Goal: Information Seeking & Learning: Find specific fact

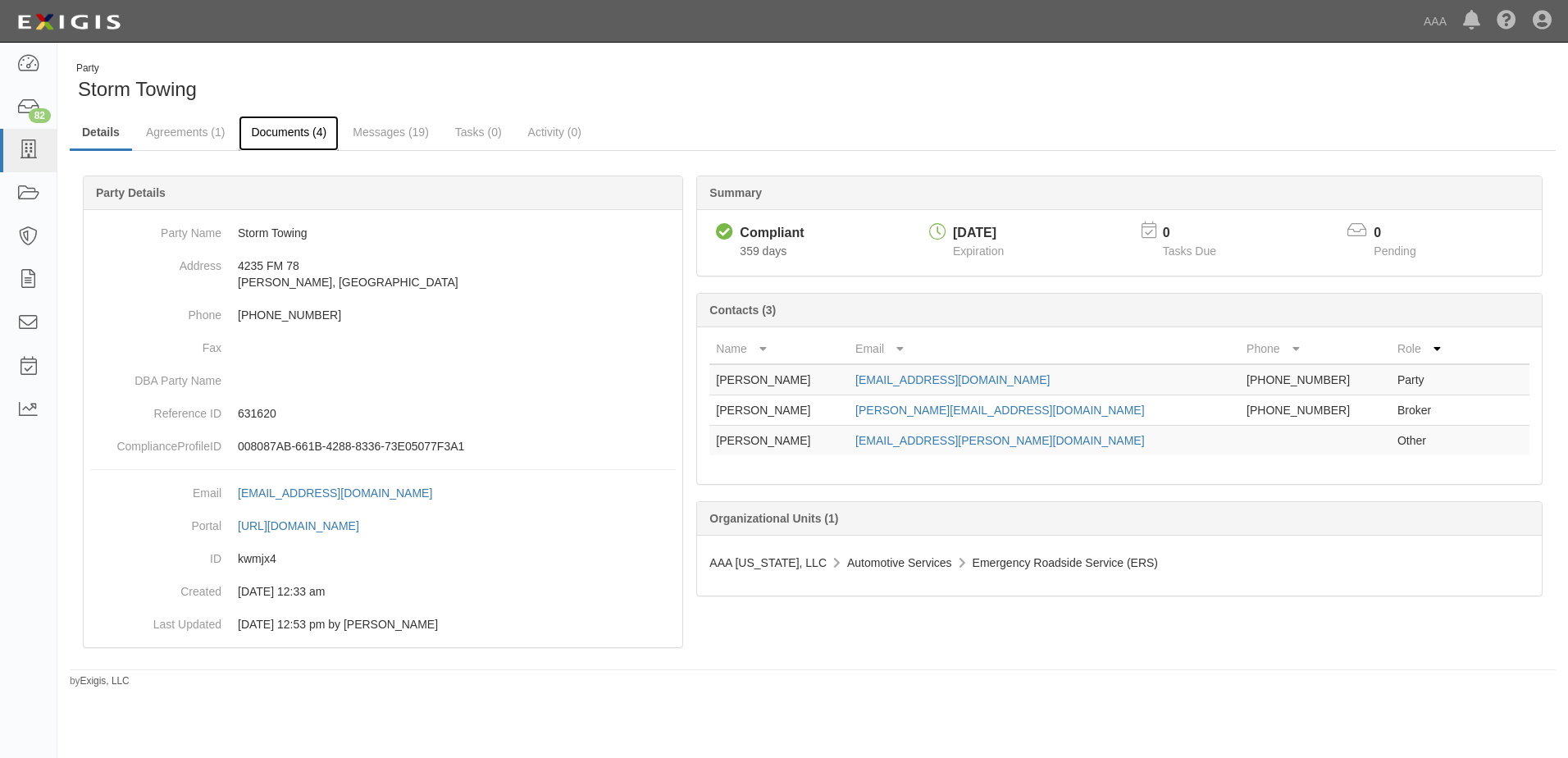
click at [283, 138] on link "Documents (4)" at bounding box center [288, 133] width 100 height 35
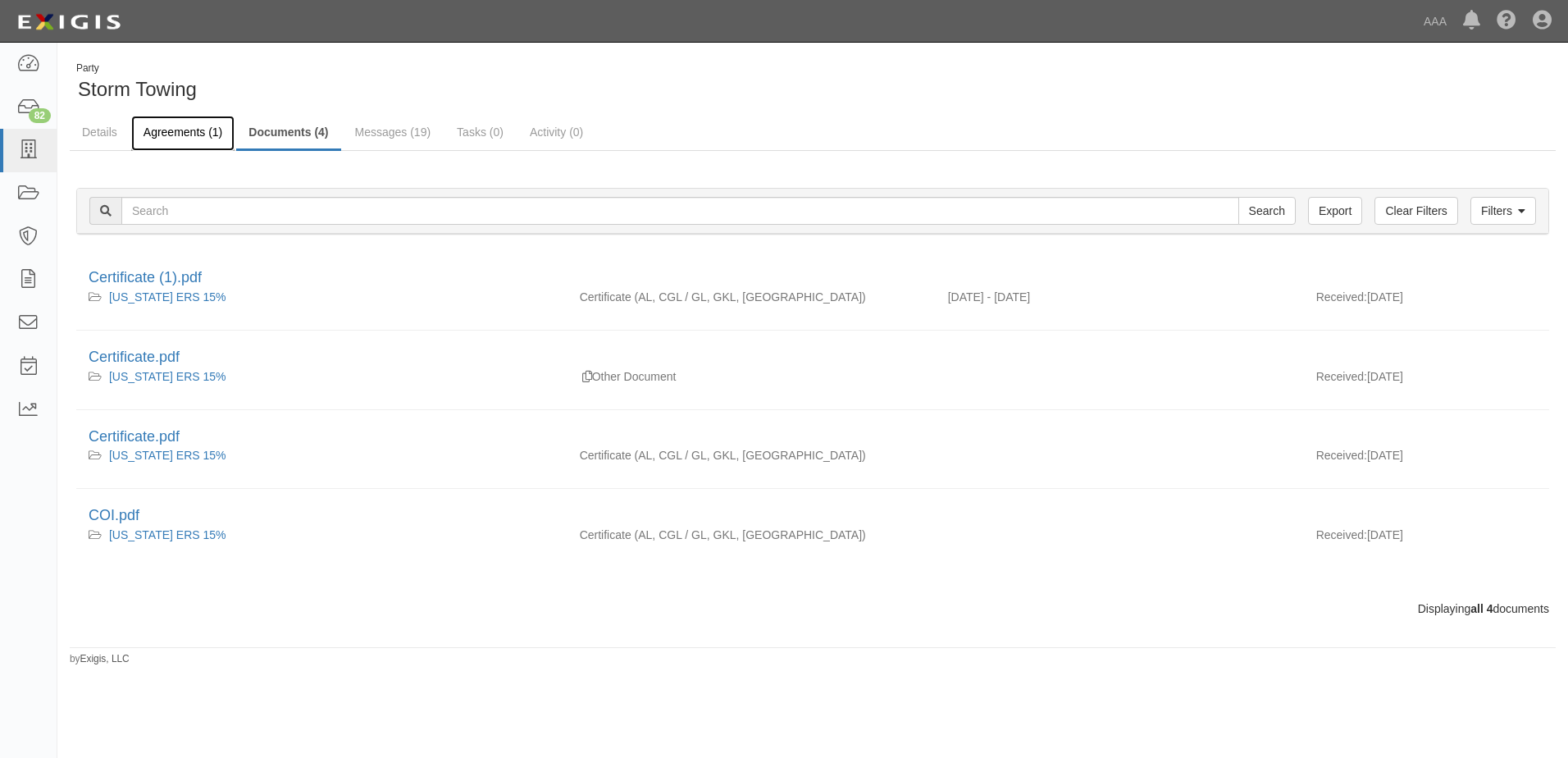
click at [185, 138] on link "Agreements (1)" at bounding box center [183, 133] width 103 height 35
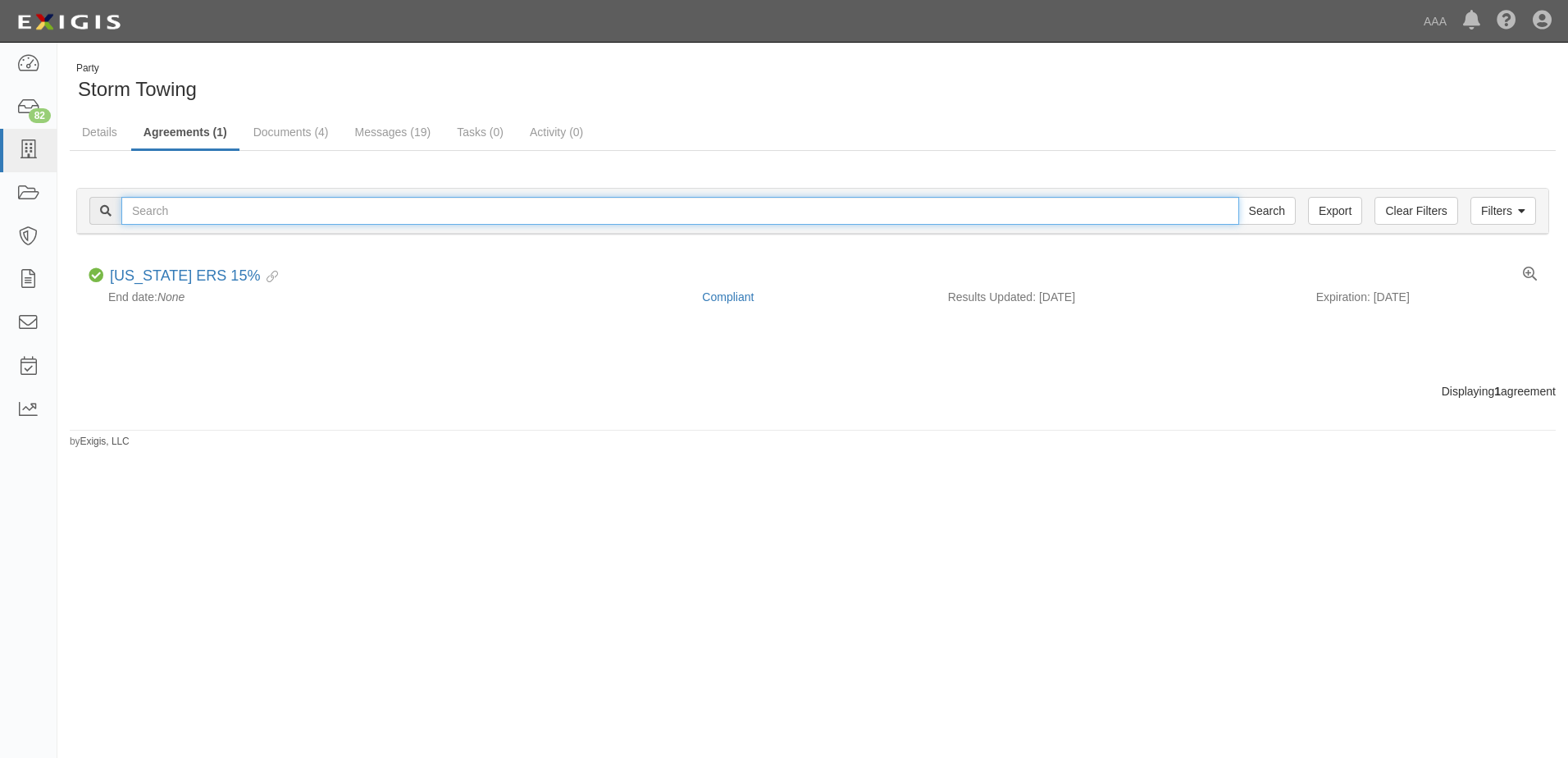
click at [157, 216] on input "text" at bounding box center [680, 210] width 1118 height 28
type input "dfw tech llc"
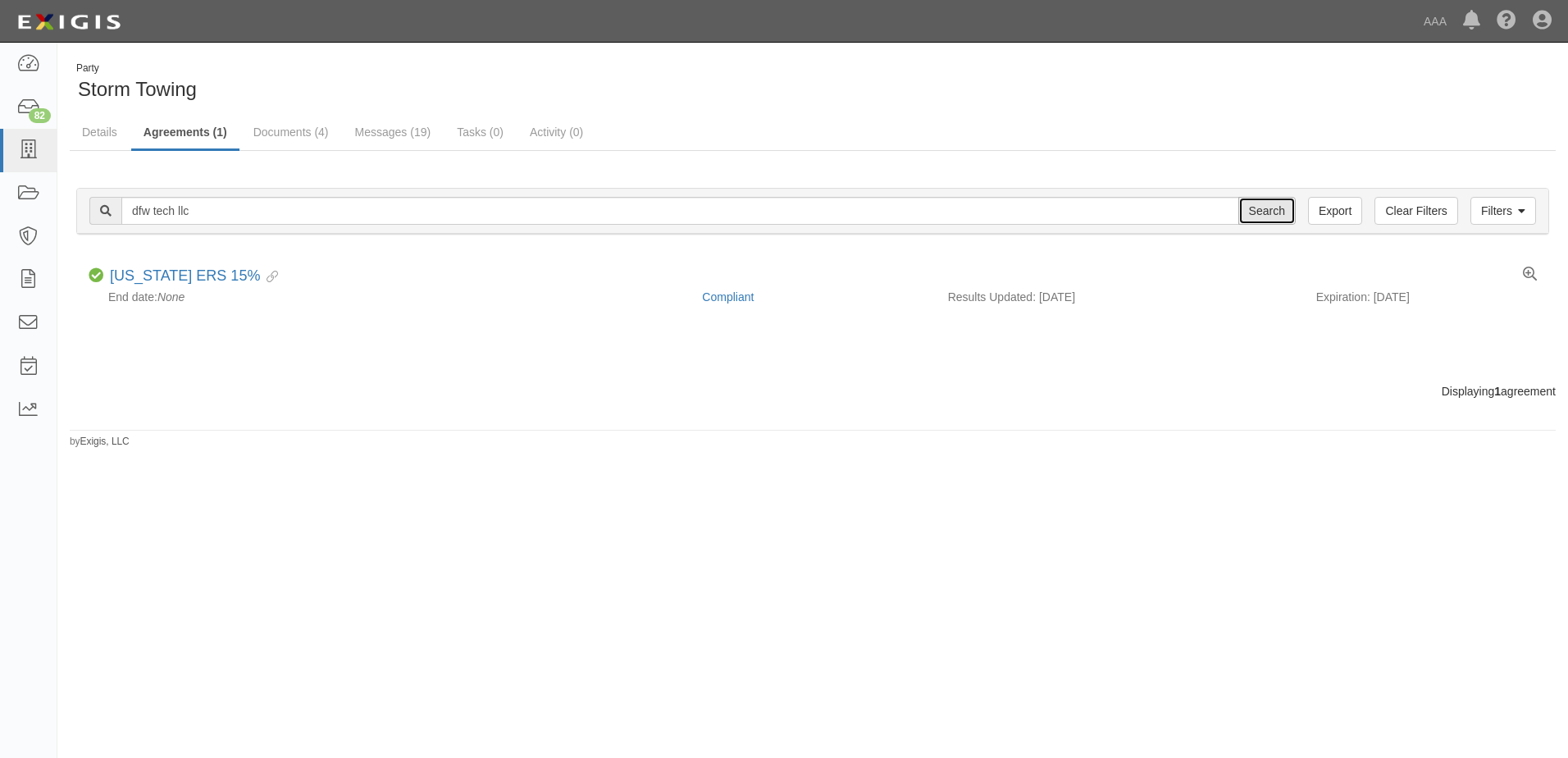
click at [1276, 218] on input "Search" at bounding box center [1267, 210] width 57 height 28
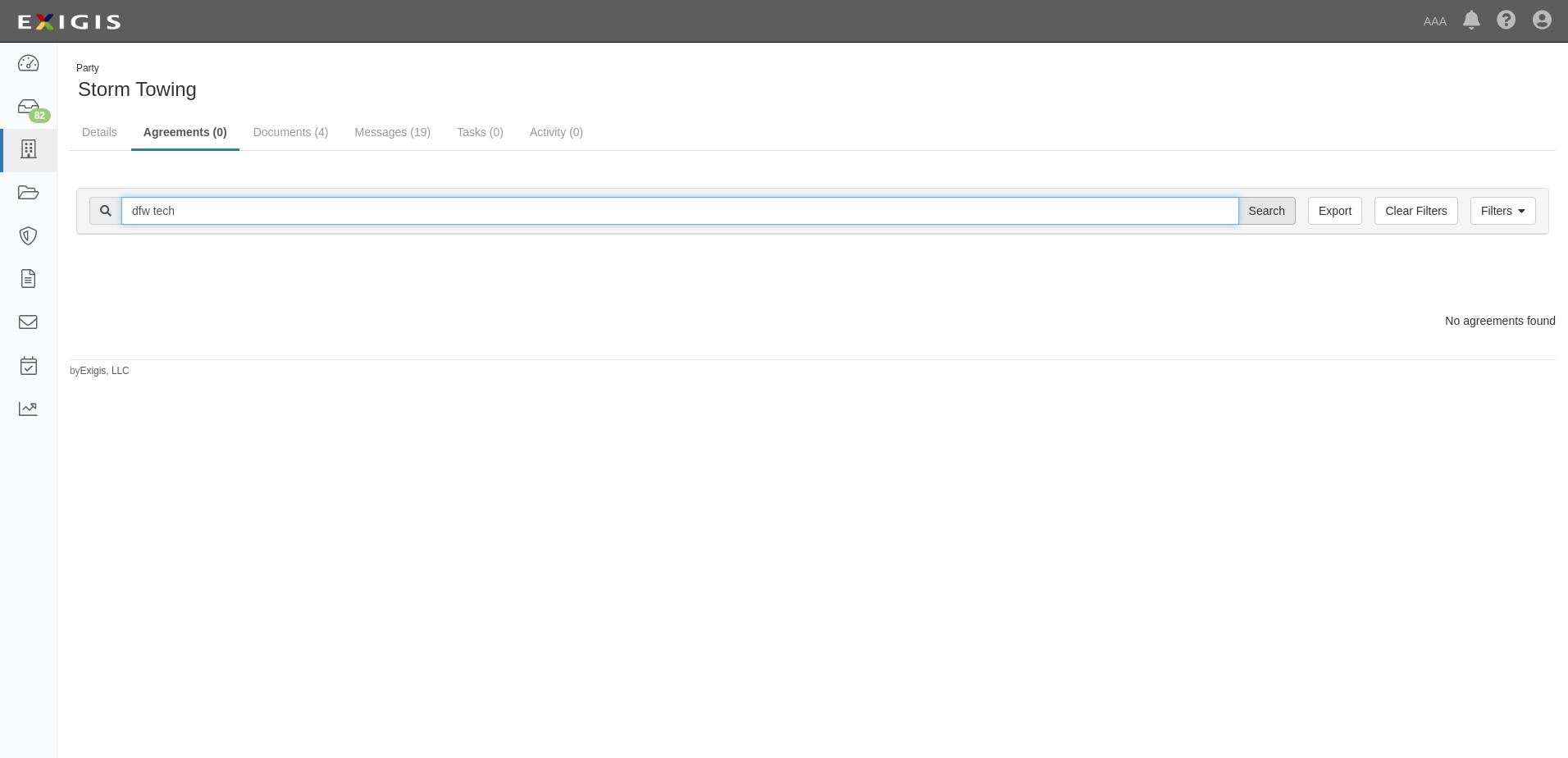
type input "dfw tech"
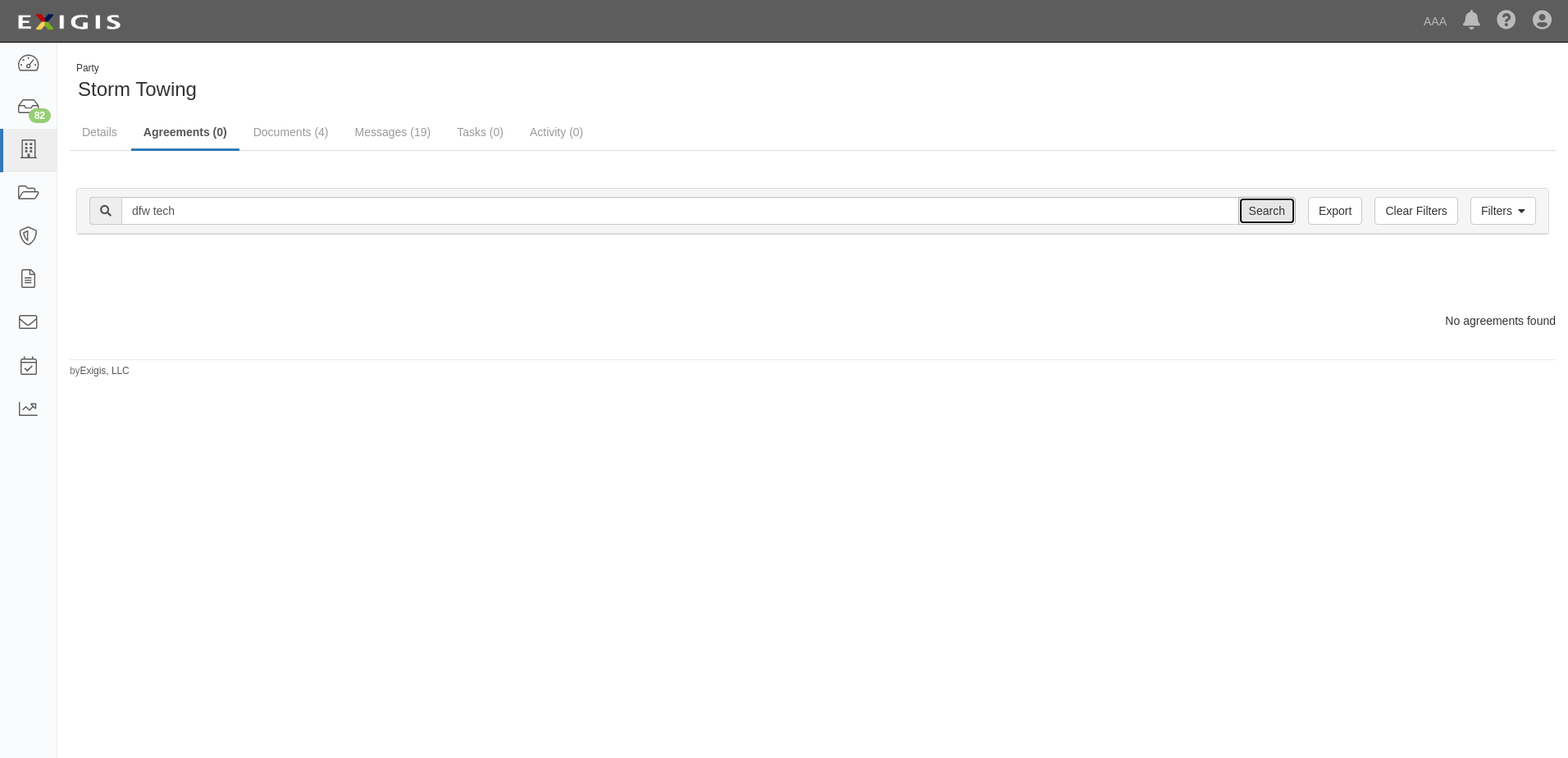
click at [1266, 208] on input "Search" at bounding box center [1267, 210] width 57 height 28
click at [1264, 209] on input "Search" at bounding box center [1267, 210] width 57 height 28
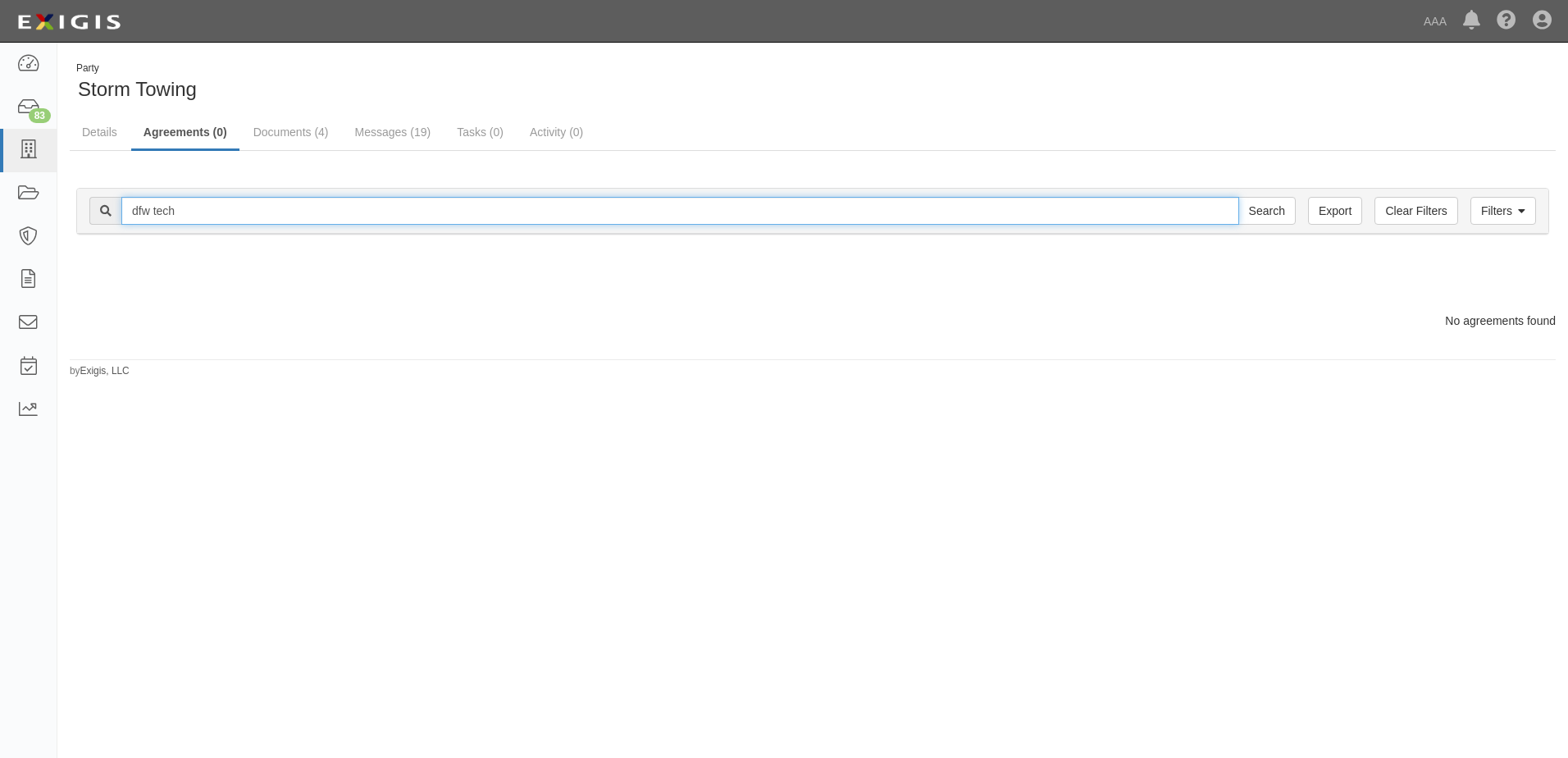
click at [200, 219] on input "dfw tech" at bounding box center [680, 210] width 1118 height 28
type input "d"
type input "DFW TECH LLC"
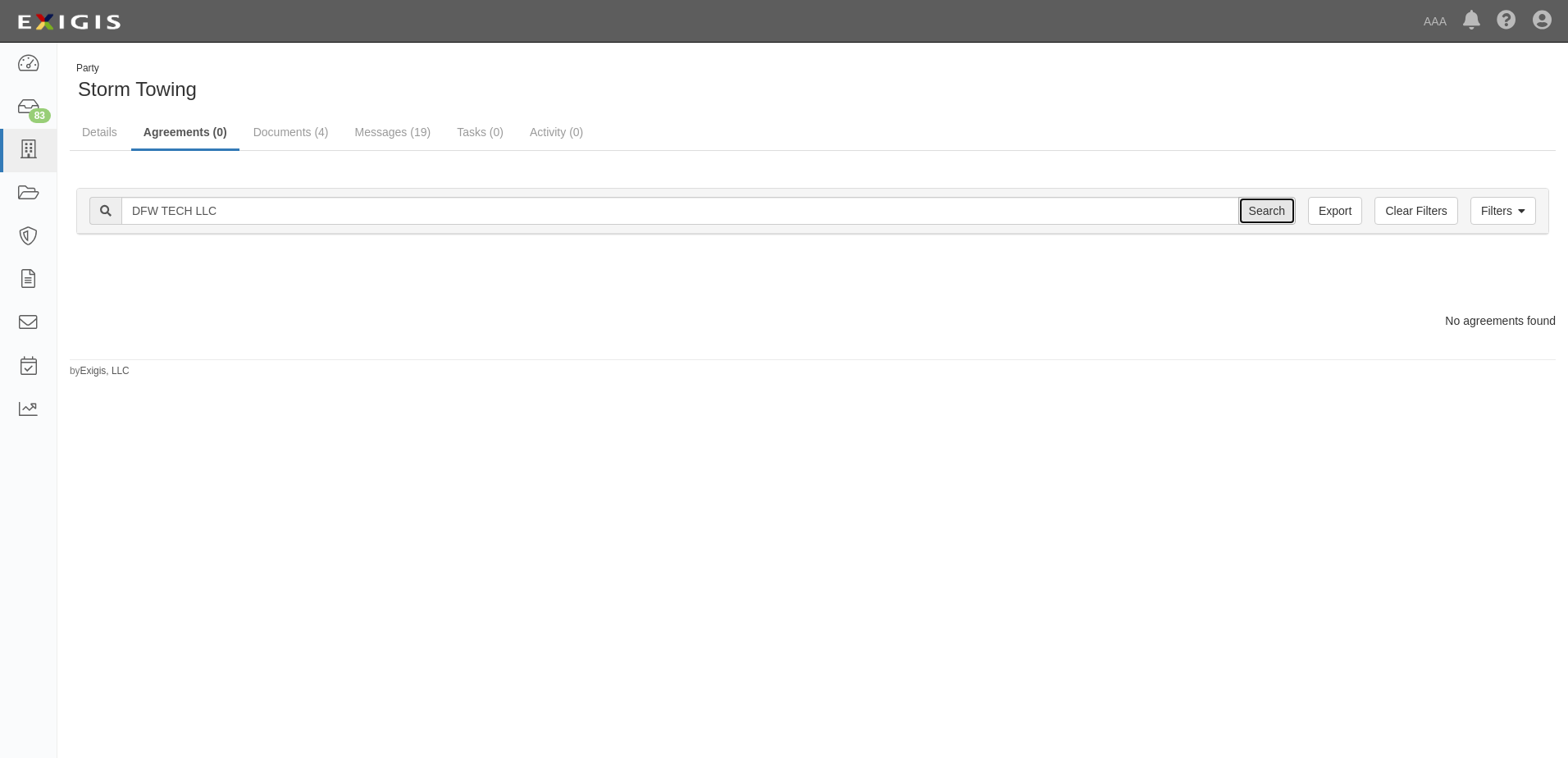
click at [1250, 208] on input "Search" at bounding box center [1267, 210] width 57 height 28
click at [300, 131] on link "Documents (4)" at bounding box center [291, 133] width 100 height 35
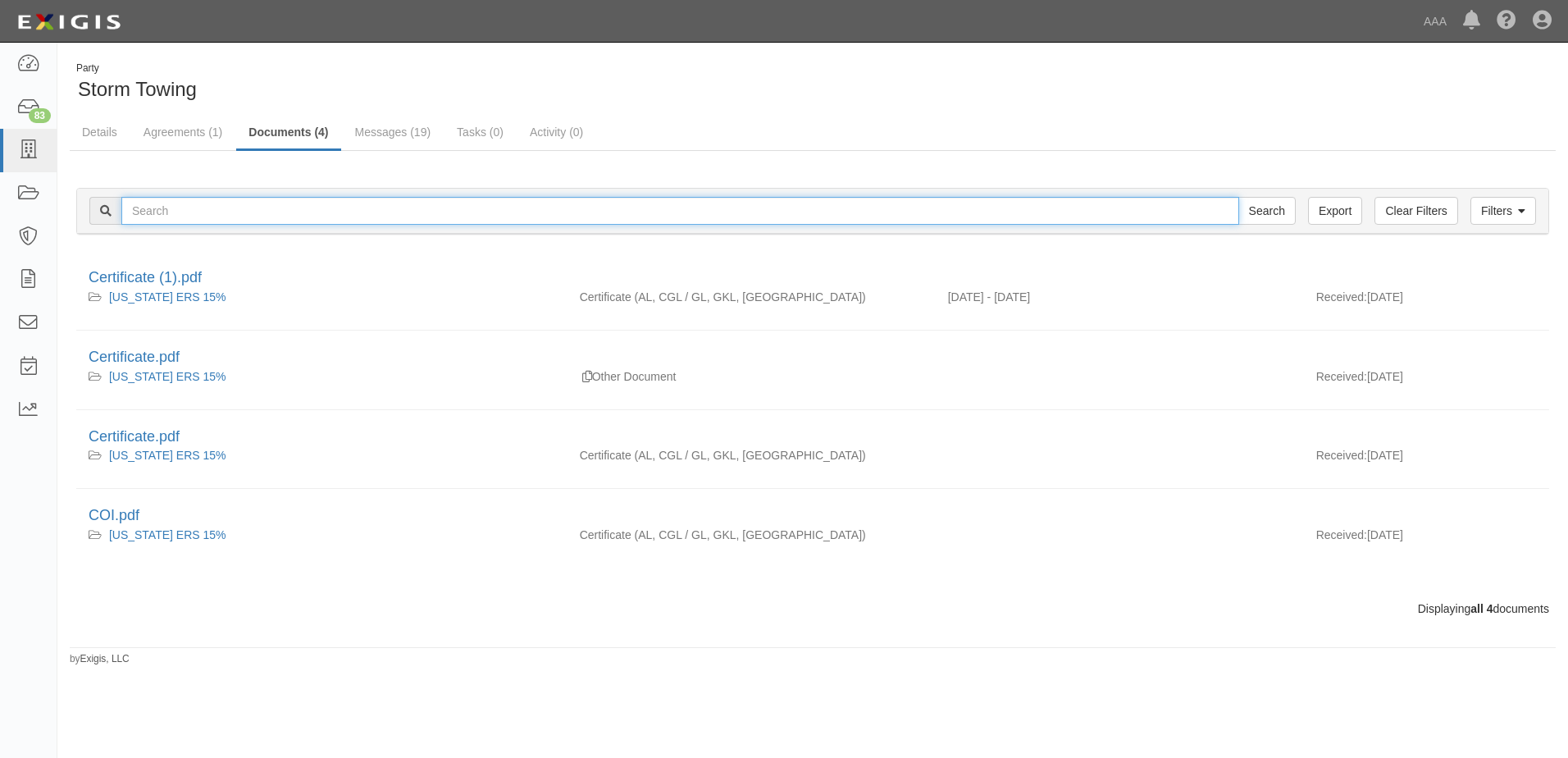
click at [182, 210] on input "text" at bounding box center [680, 210] width 1118 height 28
type input "DFW TECH"
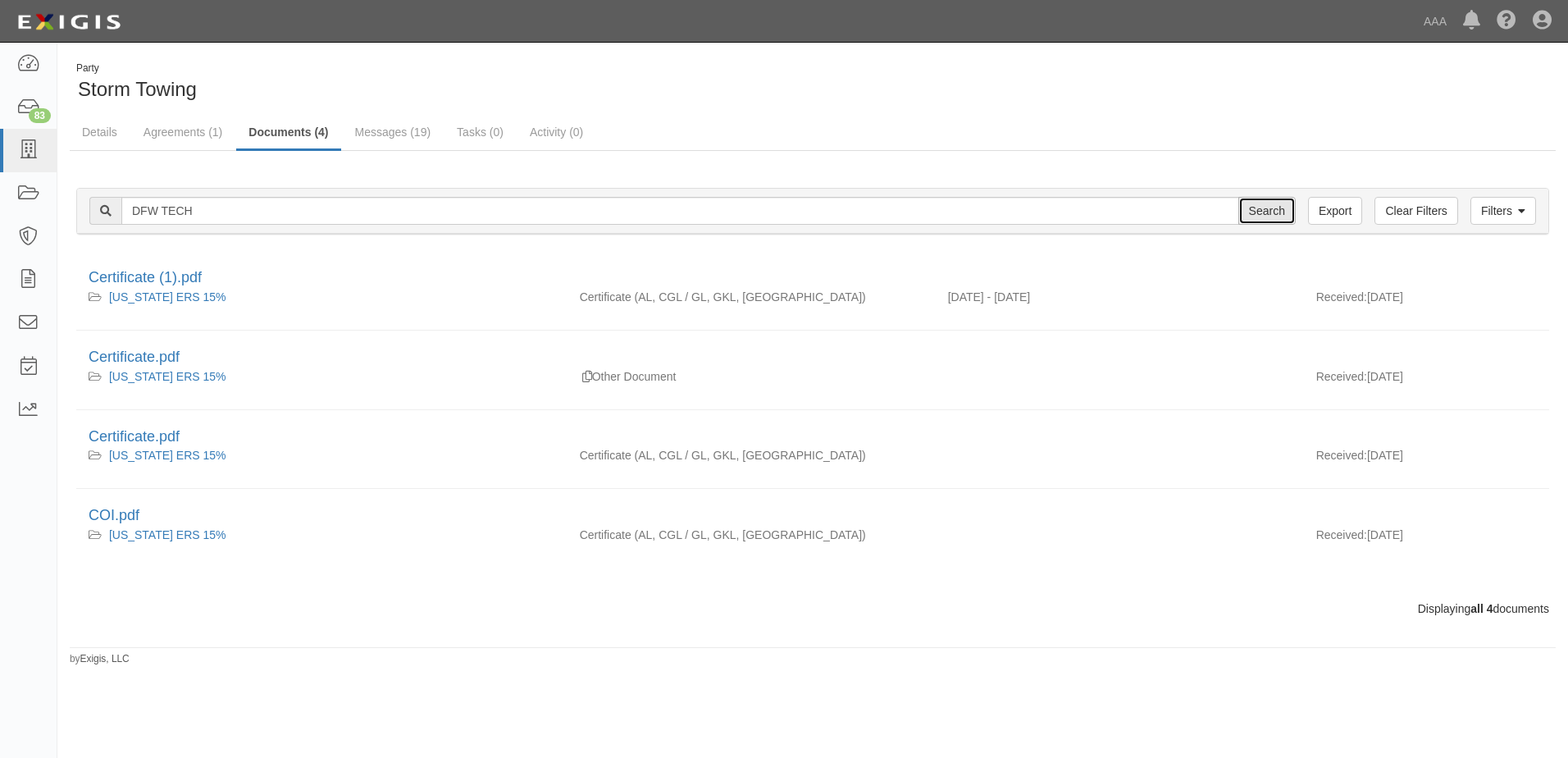
click at [1269, 214] on input "Search" at bounding box center [1267, 210] width 57 height 28
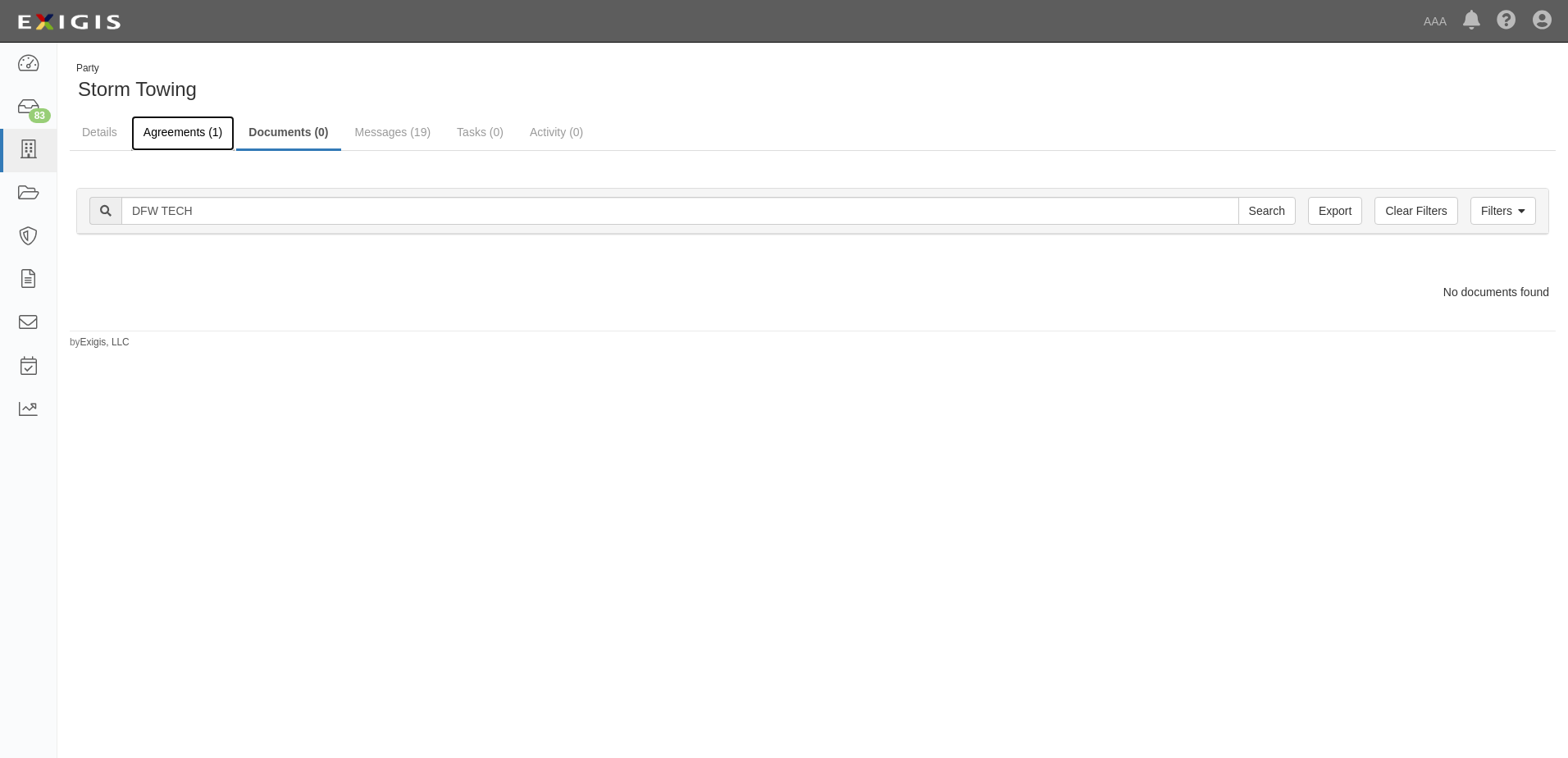
click at [188, 131] on link "Agreements (1)" at bounding box center [183, 133] width 103 height 35
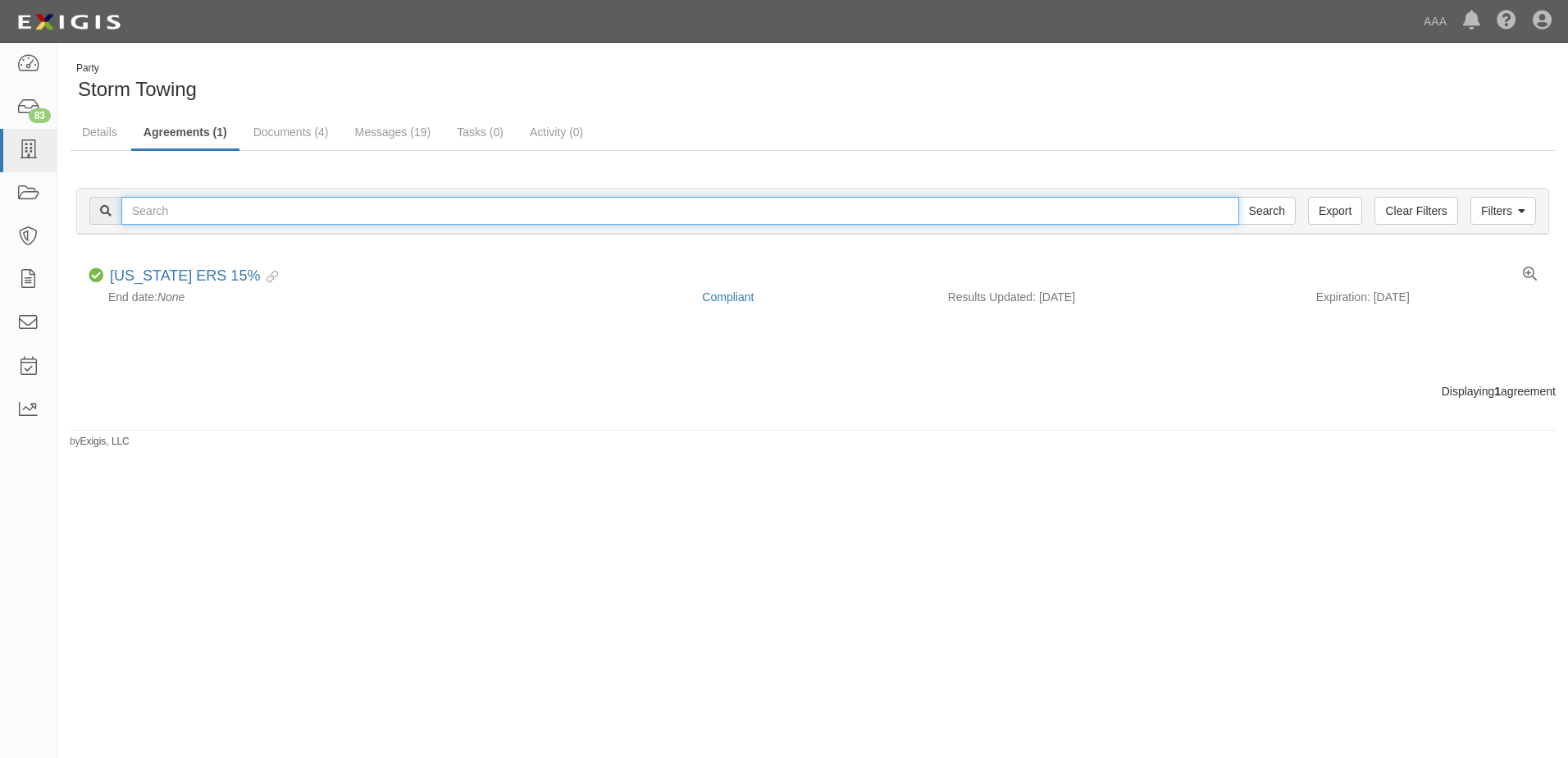
click at [248, 221] on input "text" at bounding box center [680, 210] width 1118 height 28
click at [231, 202] on input "text" at bounding box center [680, 210] width 1118 height 28
type input "DFW TECH LLC"
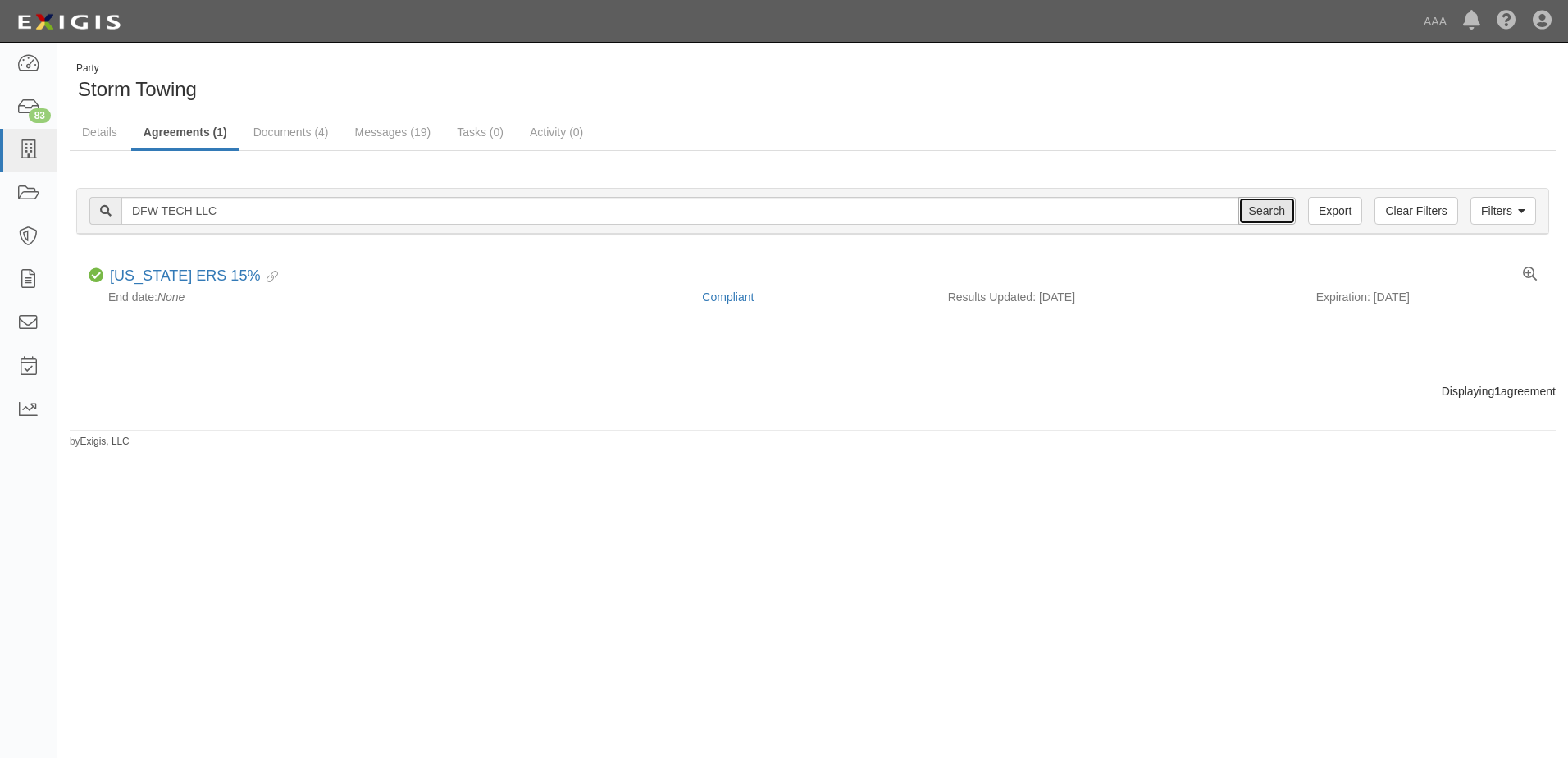
click at [1282, 213] on input "Search" at bounding box center [1267, 210] width 57 height 28
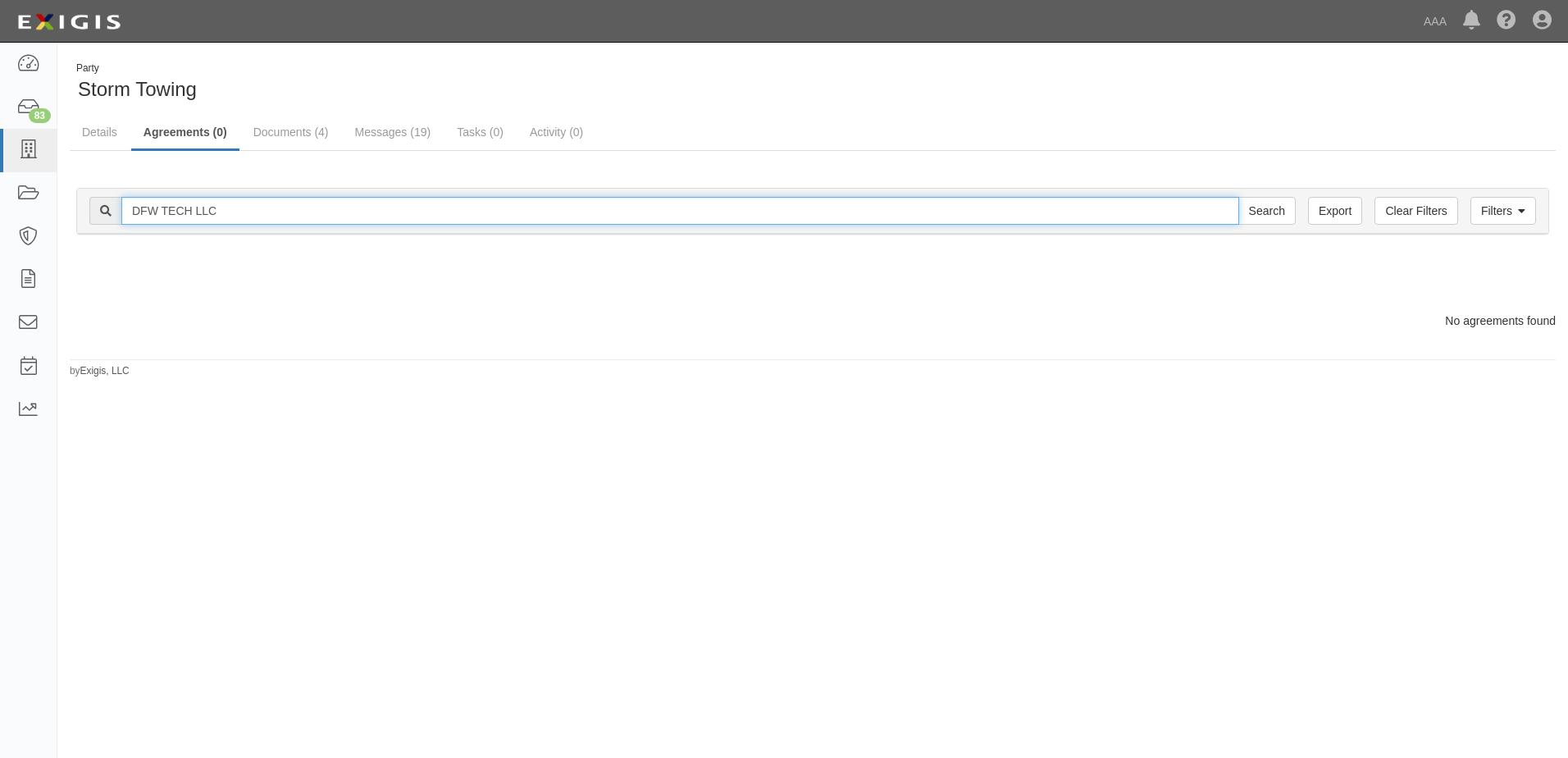
click at [237, 205] on input "DFW TECH LLC" at bounding box center [680, 210] width 1118 height 28
type input "DFW TECH"
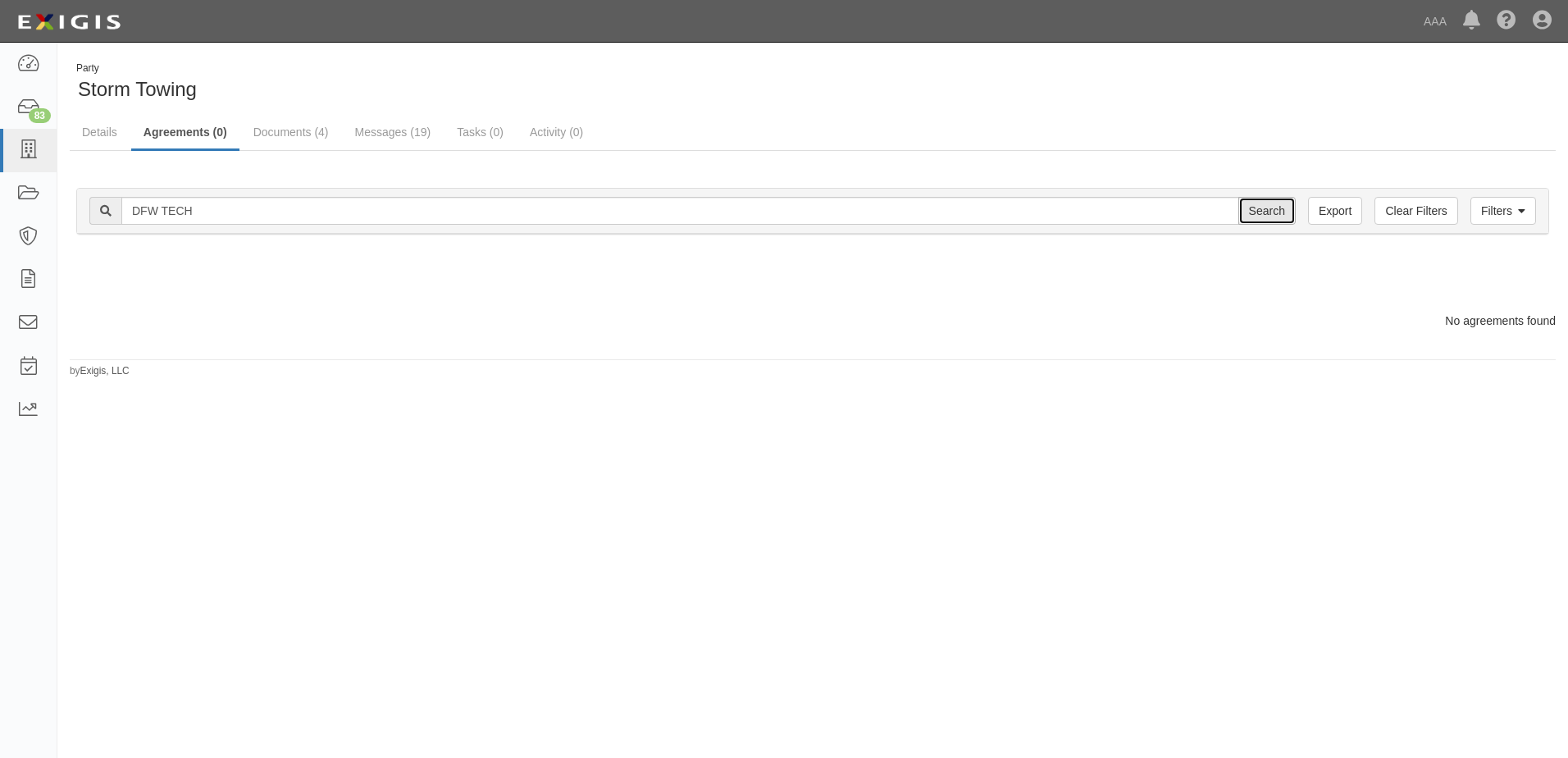
click at [1270, 208] on input "Search" at bounding box center [1267, 210] width 57 height 28
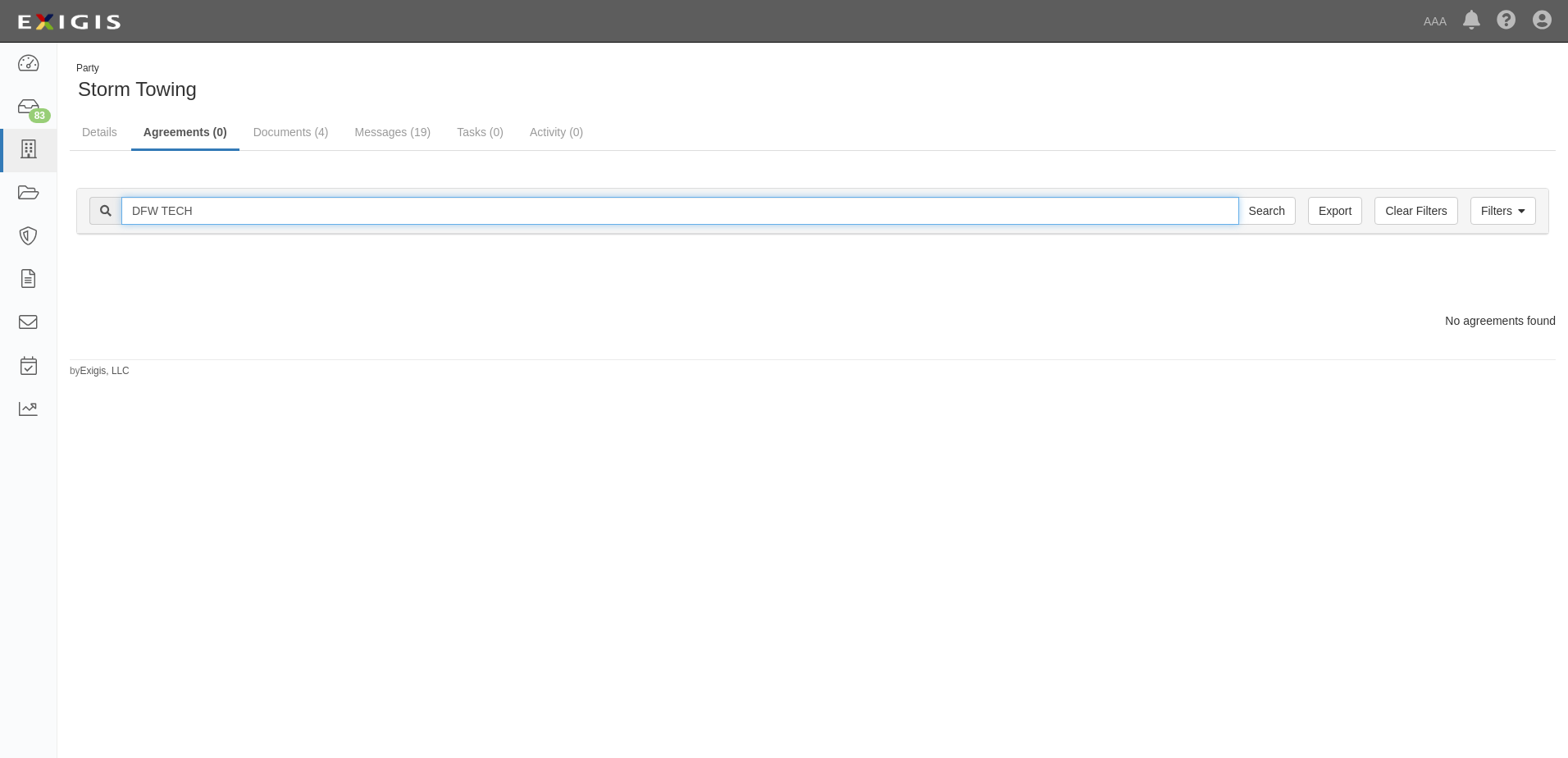
click at [225, 214] on input "DFW TECH" at bounding box center [680, 210] width 1118 height 28
click at [193, 213] on input "DFW TECH LLC" at bounding box center [680, 210] width 1118 height 28
type input "DFW TECH LLC"
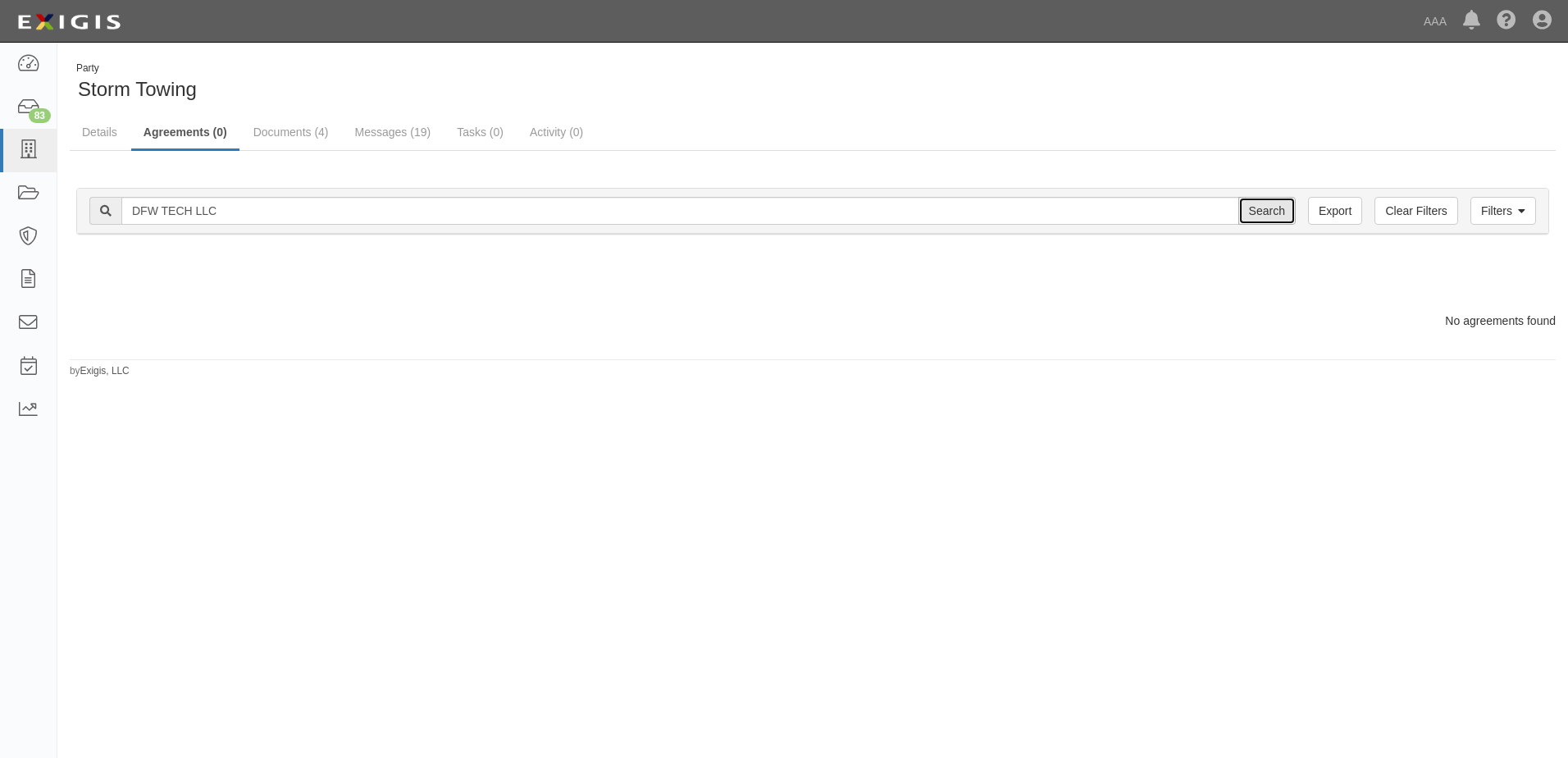
click at [1274, 212] on input "Search" at bounding box center [1267, 210] width 57 height 28
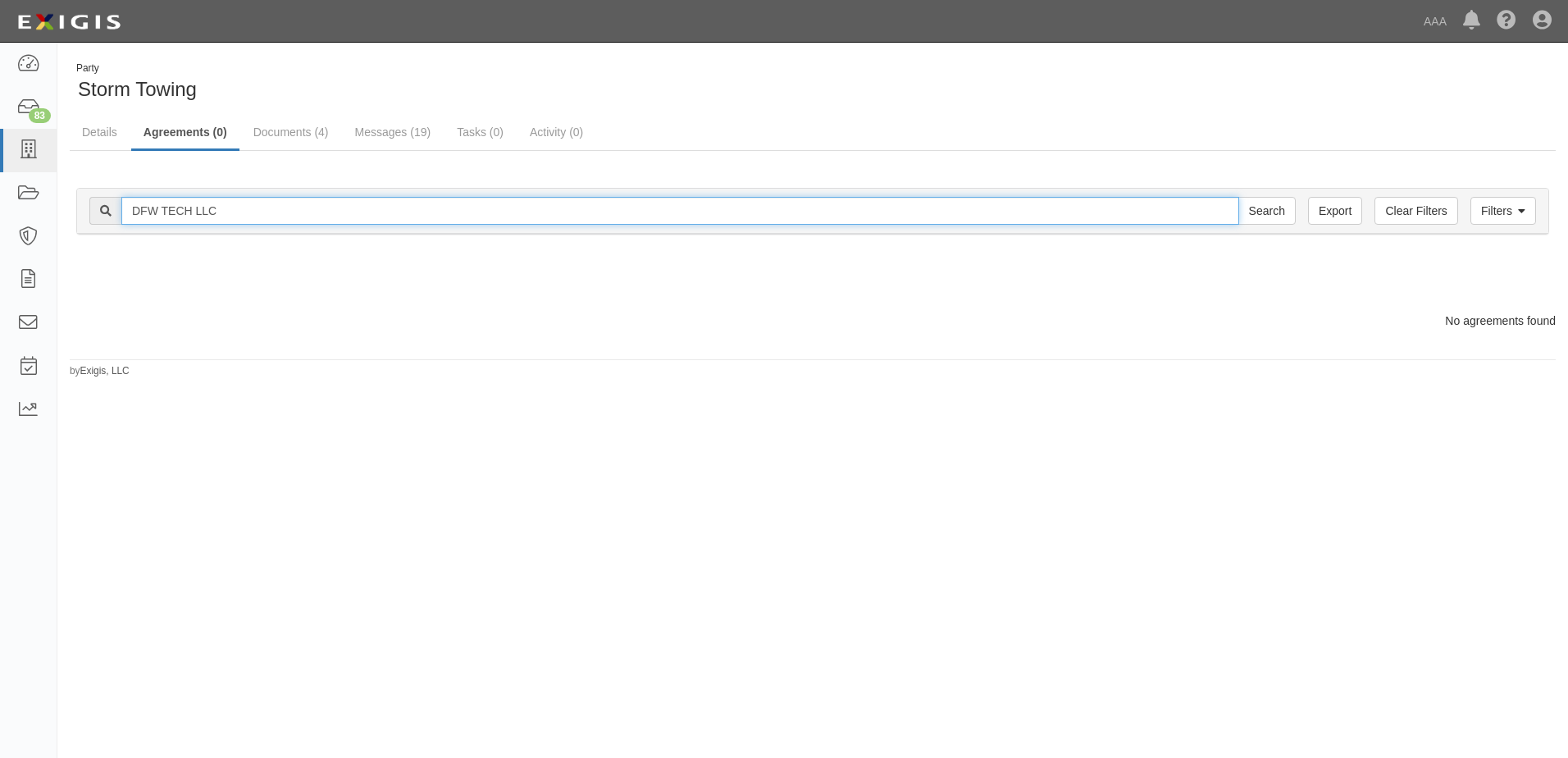
click at [191, 211] on input "DFW TECH LLC" at bounding box center [680, 210] width 1118 height 28
type input "DFW TECH, LLC"
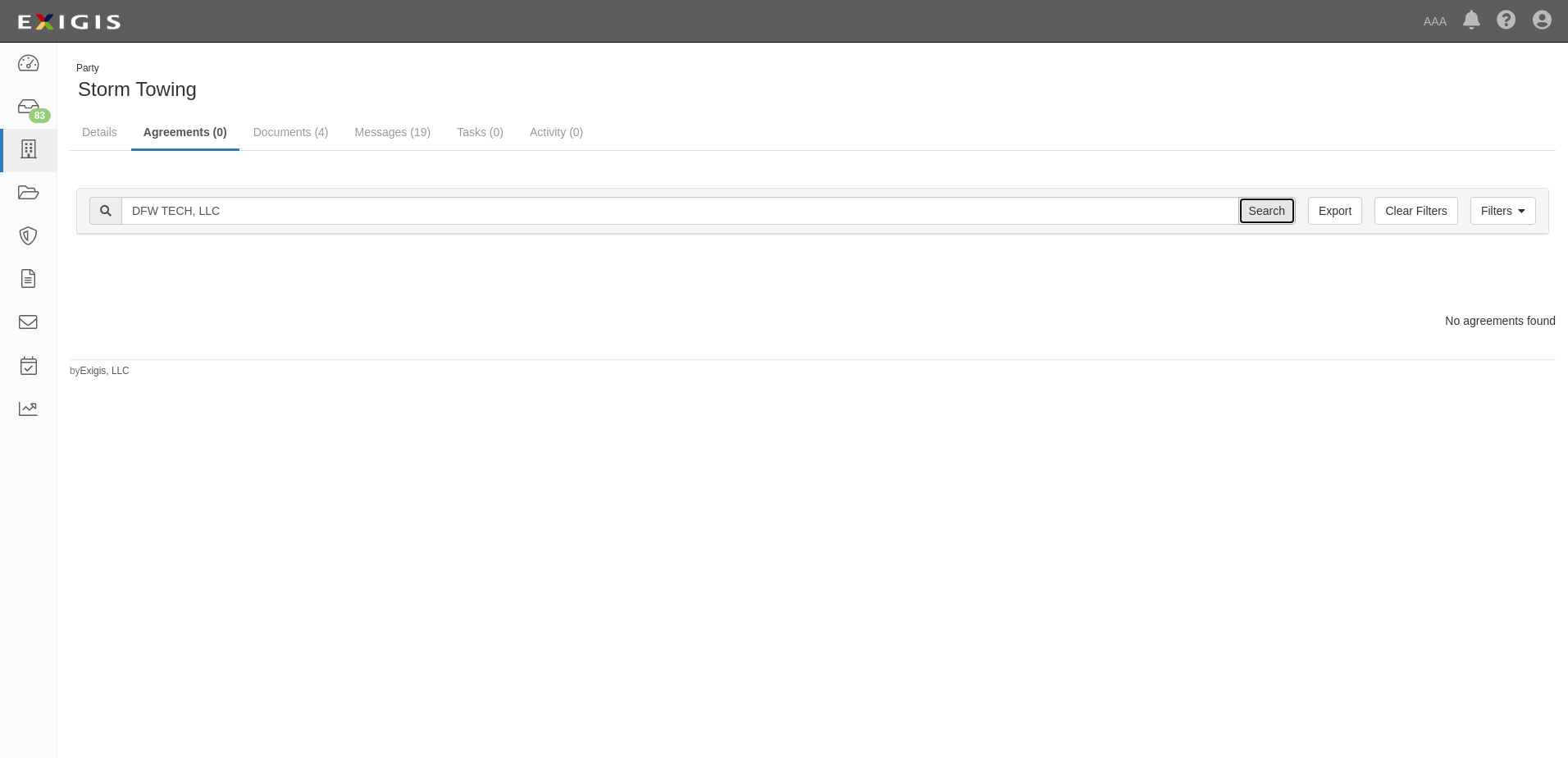
click at [1284, 214] on input "Search" at bounding box center [1267, 210] width 57 height 28
click at [363, 134] on link "Messages (19)" at bounding box center [393, 133] width 101 height 35
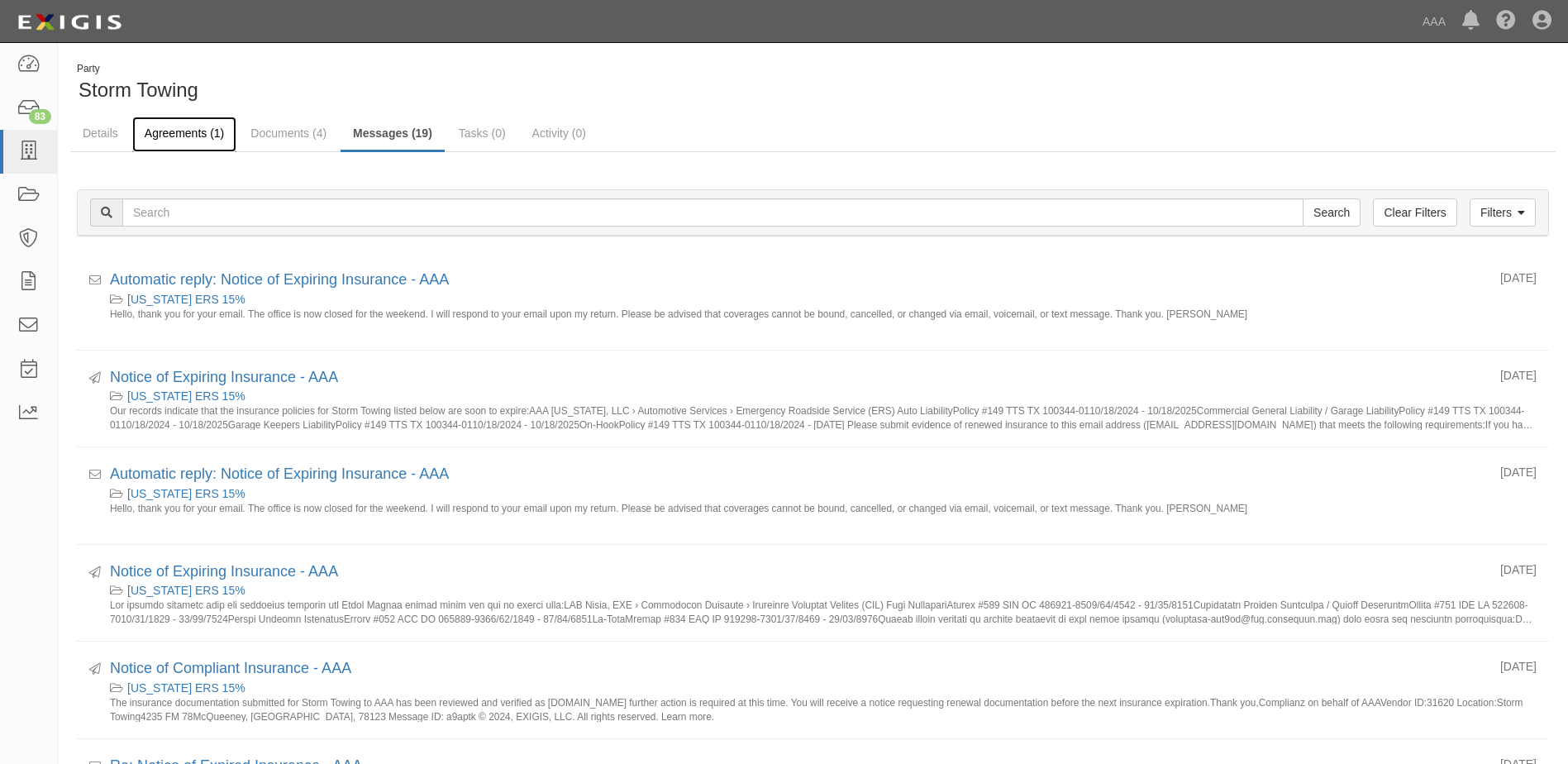
click at [190, 134] on link "Agreements (1)" at bounding box center [184, 134] width 104 height 36
click at [105, 137] on link "Details" at bounding box center [100, 134] width 60 height 36
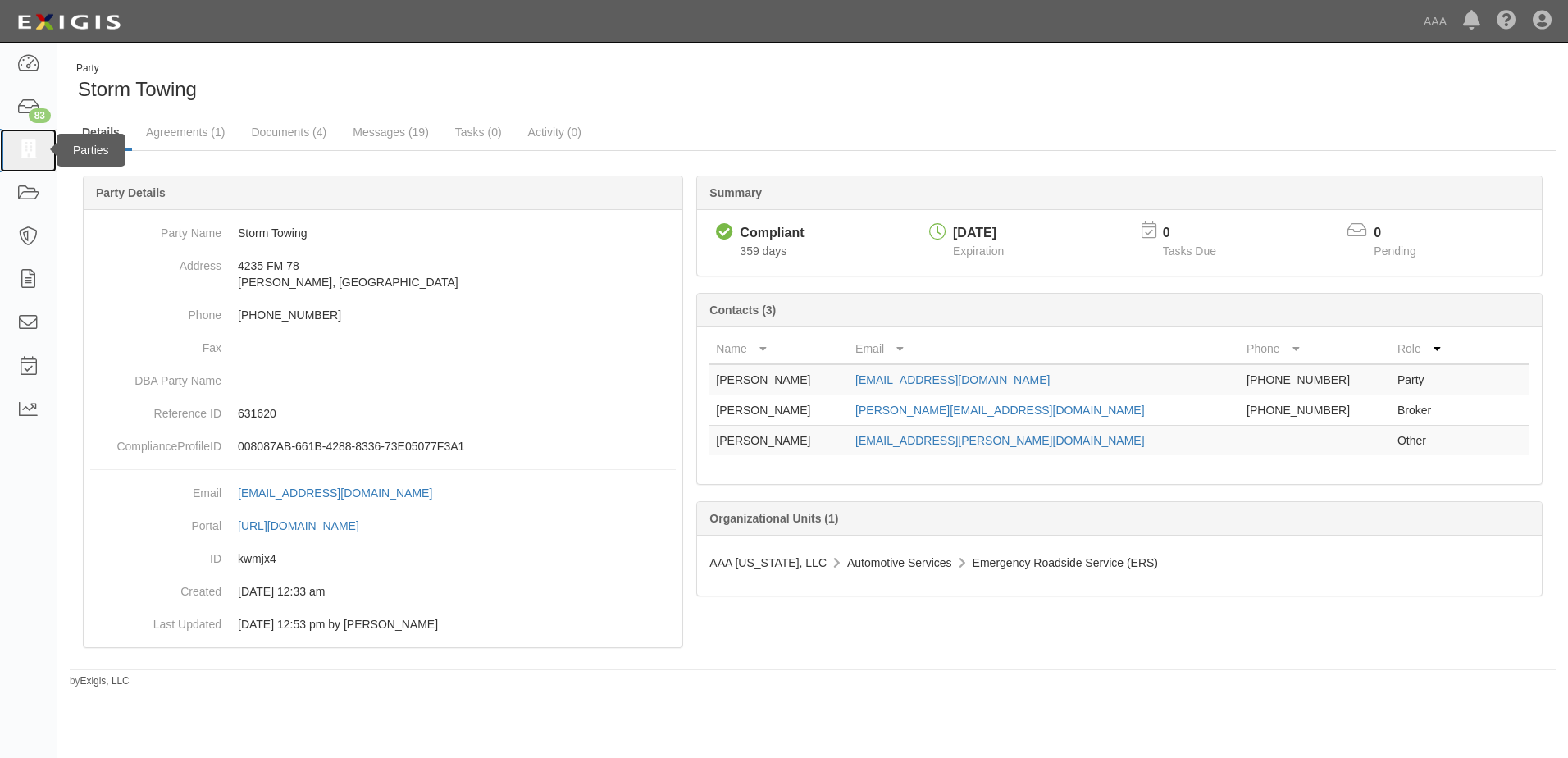
click at [26, 150] on icon at bounding box center [28, 150] width 23 height 19
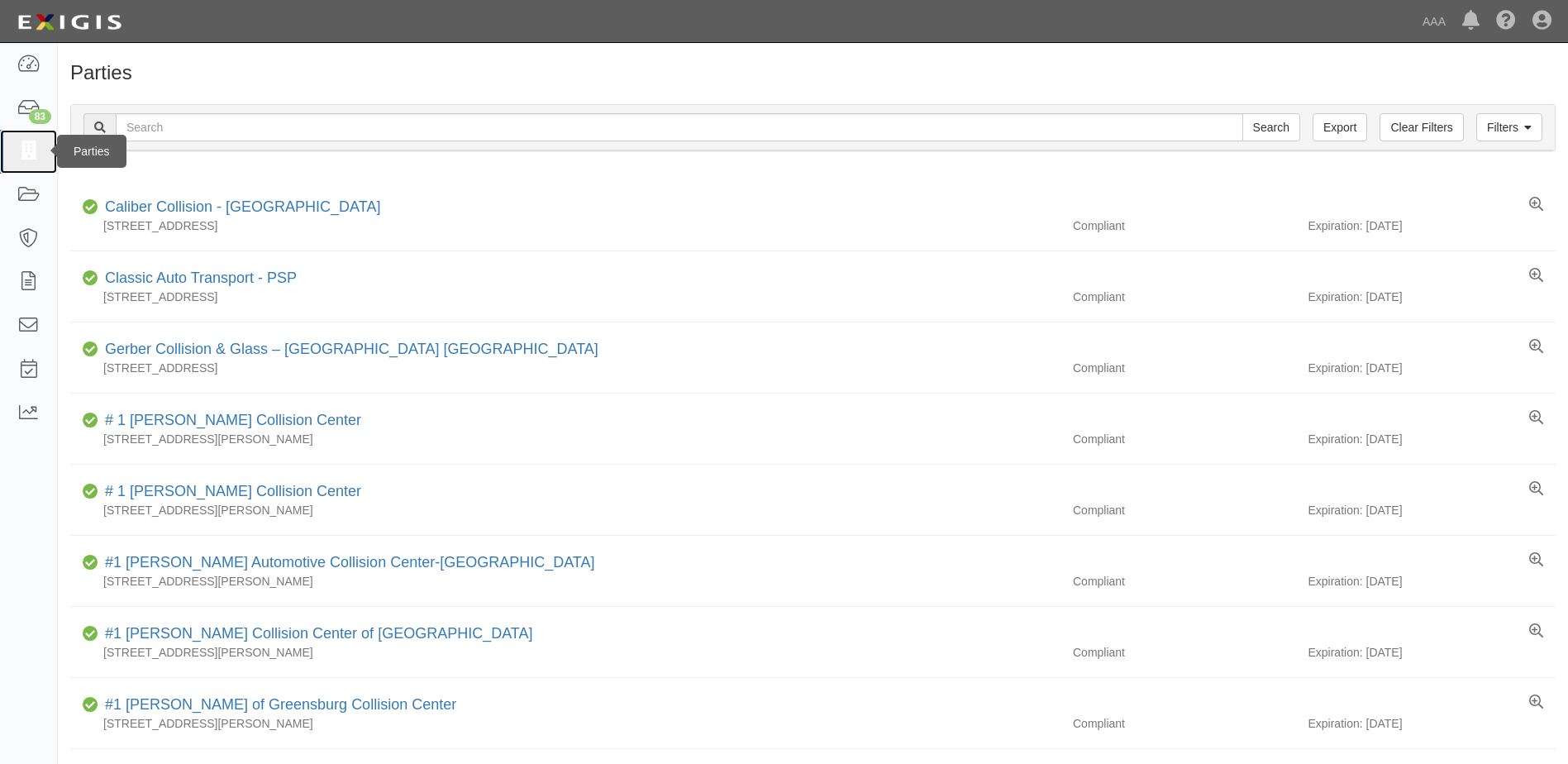
click at [32, 143] on icon at bounding box center [28, 152] width 23 height 19
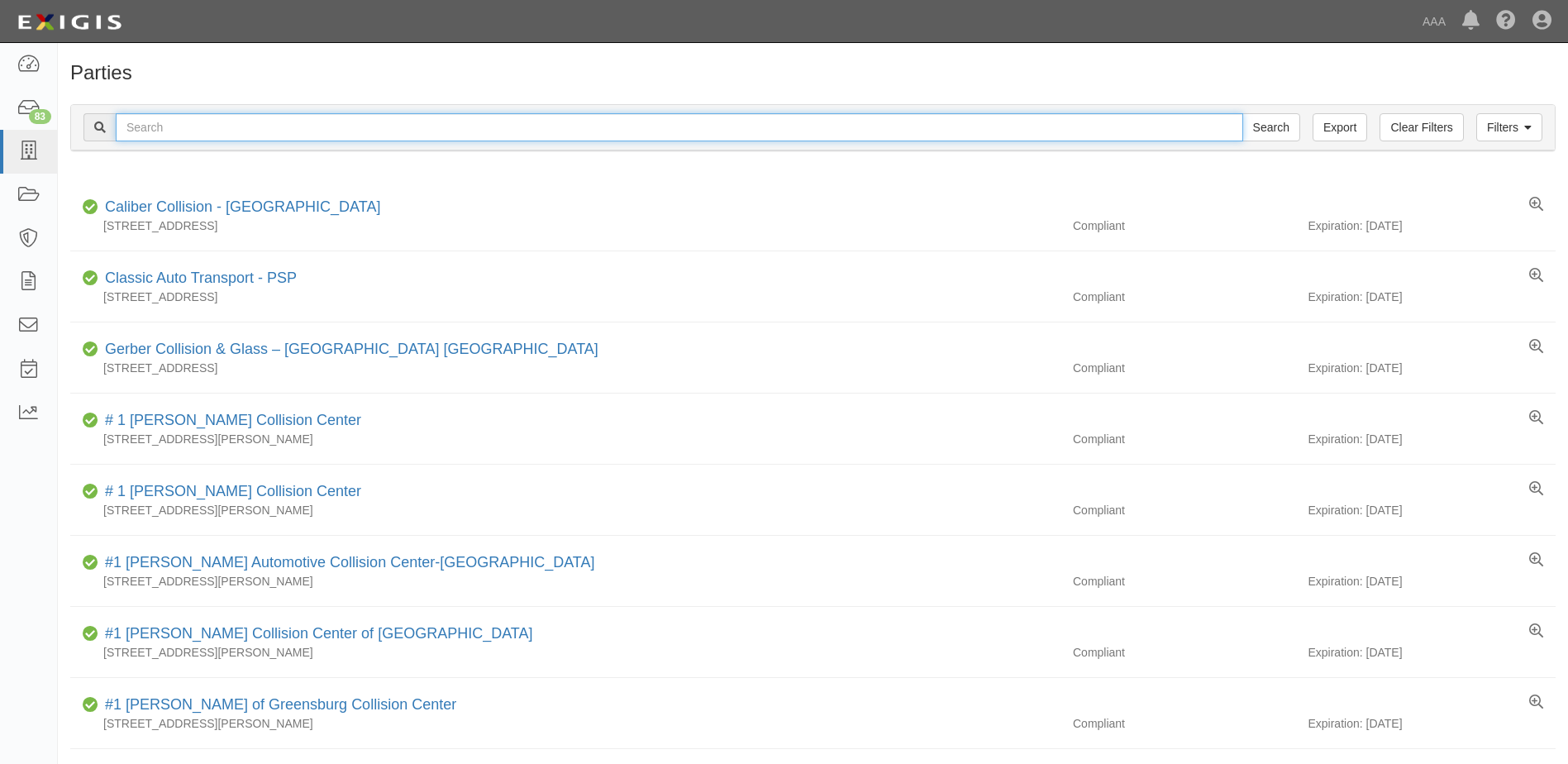
click at [170, 122] on input "text" at bounding box center [680, 127] width 1128 height 28
click at [255, 124] on input "text" at bounding box center [680, 127] width 1128 height 28
type input "fw Towing"
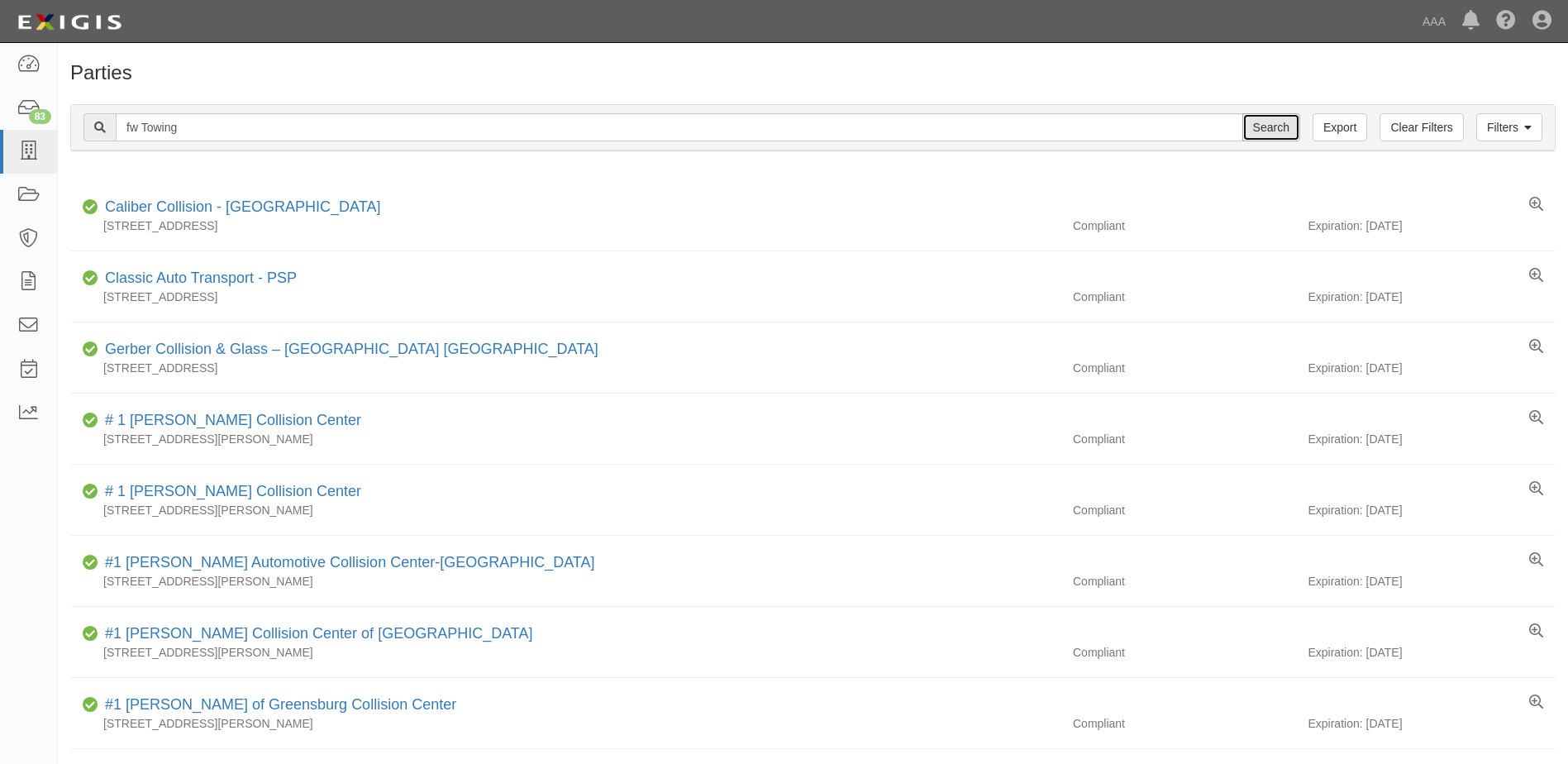
click at [1264, 125] on input "Search" at bounding box center [1272, 127] width 58 height 28
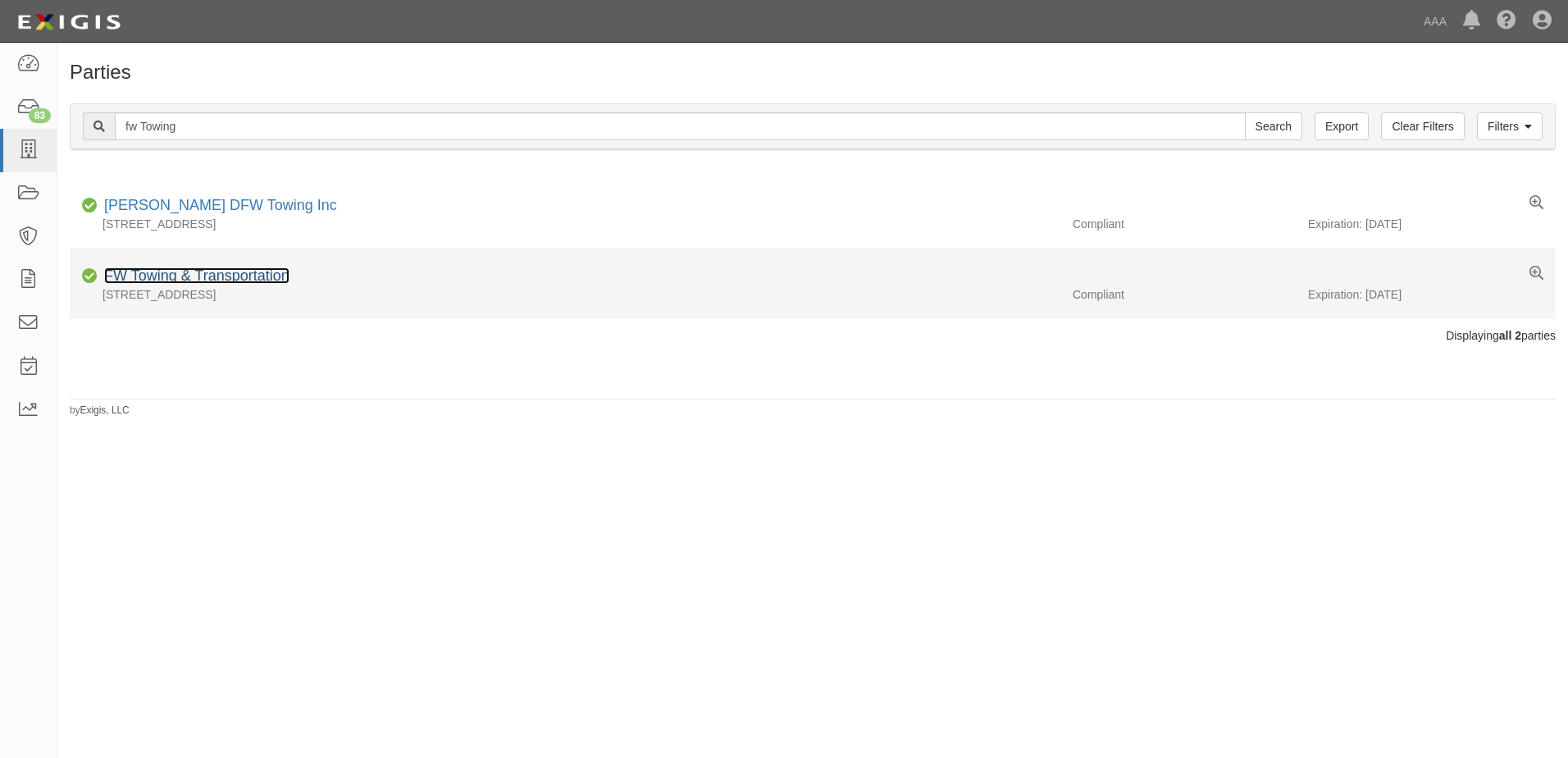
click at [219, 270] on link "FW Towing & Transportation" at bounding box center [196, 275] width 185 height 16
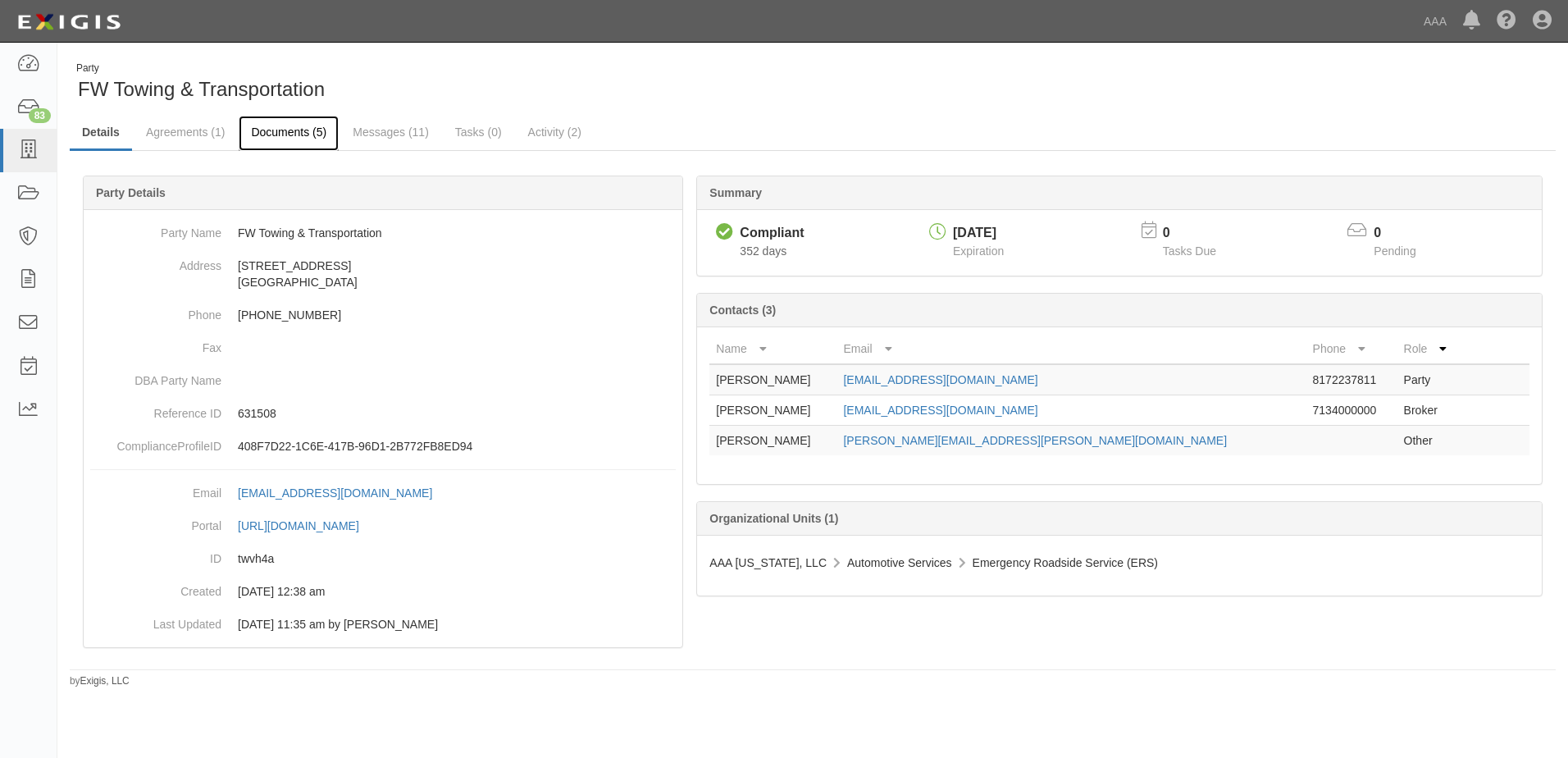
click at [314, 133] on link "Documents (5)" at bounding box center [288, 133] width 100 height 35
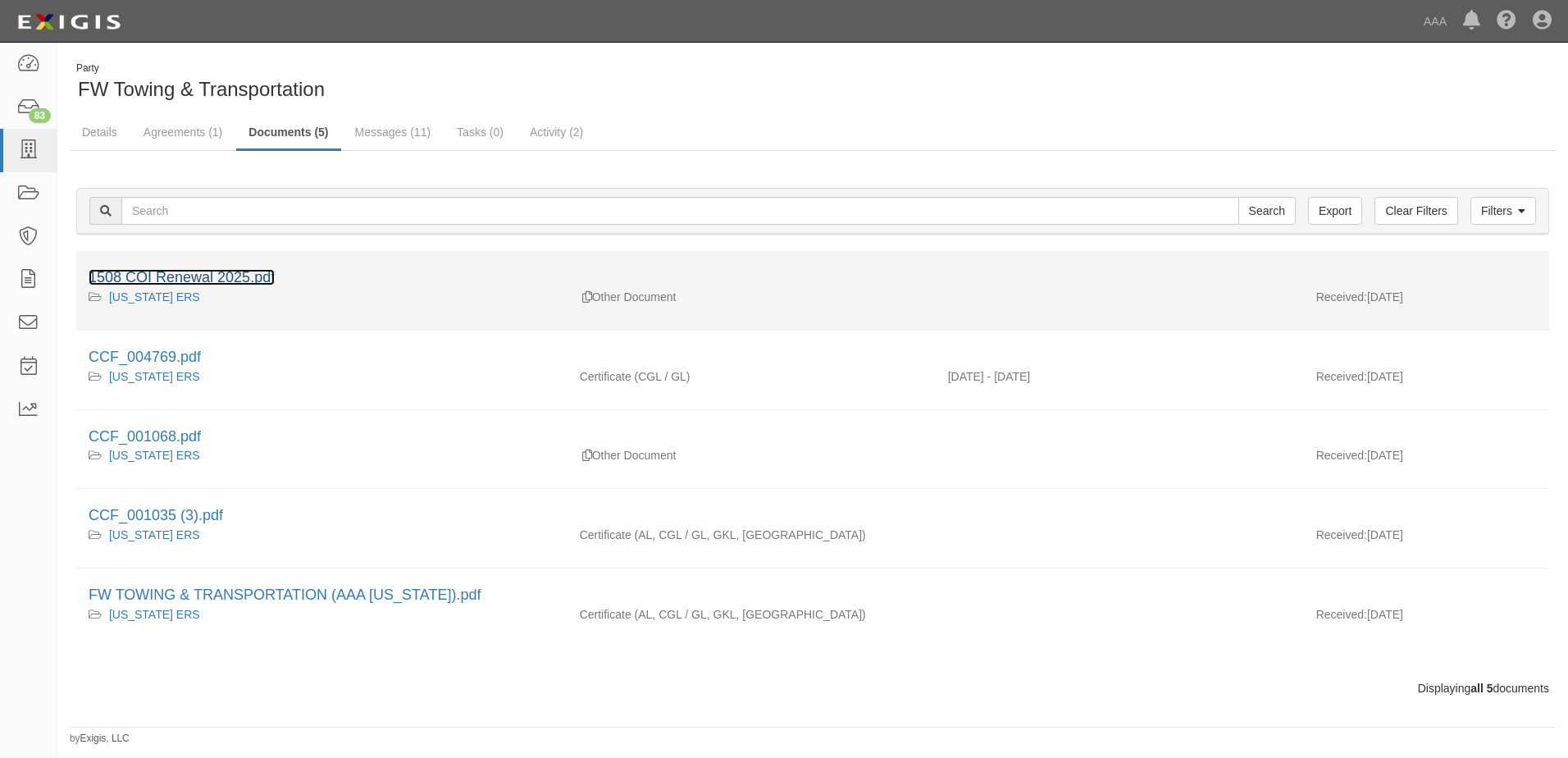
click at [189, 274] on link "1508 COI Renewal 2025.pdf" at bounding box center [181, 277] width 186 height 16
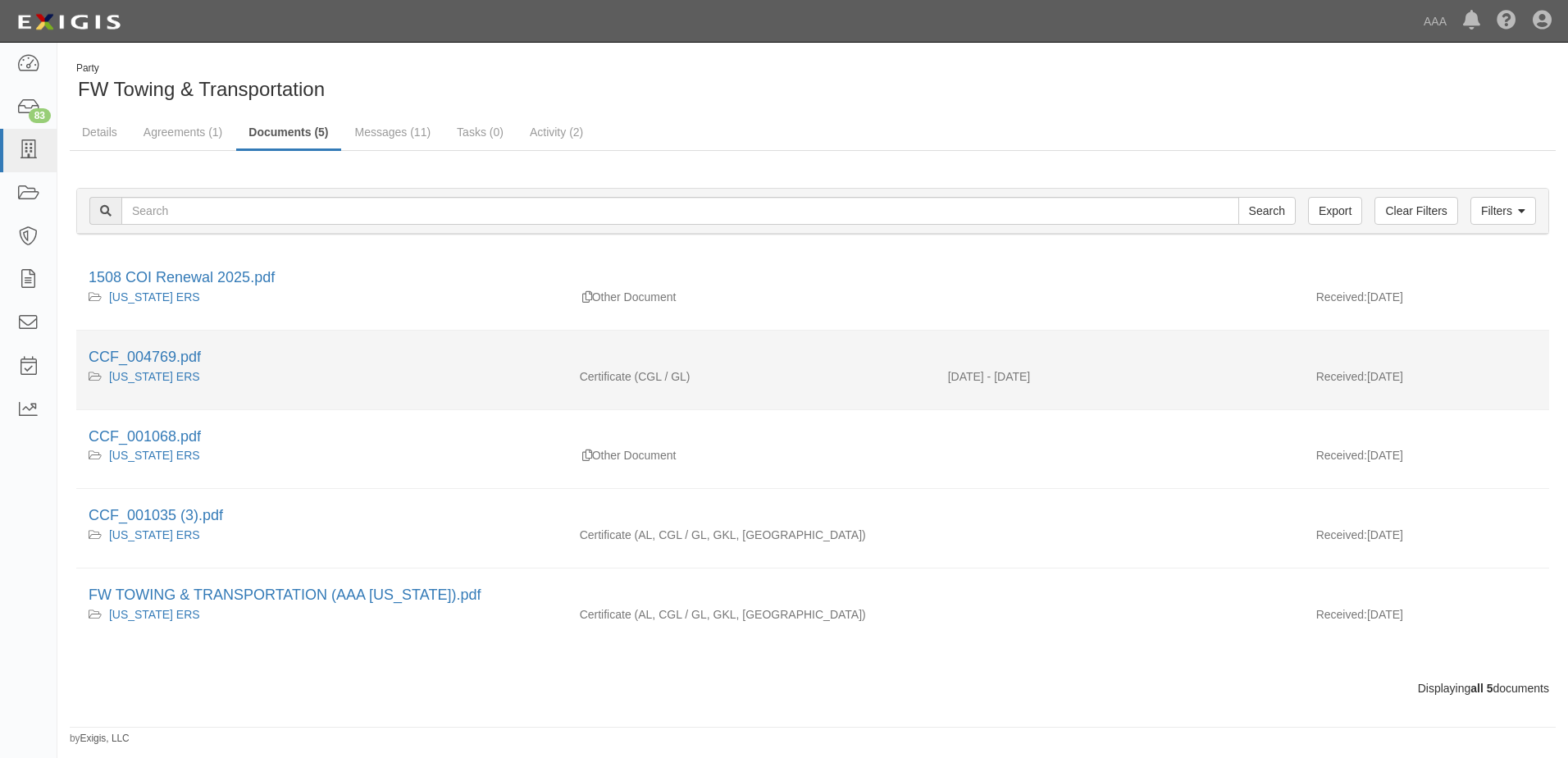
click at [134, 347] on div "CCF_004769.pdf" at bounding box center [812, 357] width 1448 height 21
click at [156, 356] on link "CCF_004769.pdf" at bounding box center [144, 356] width 112 height 16
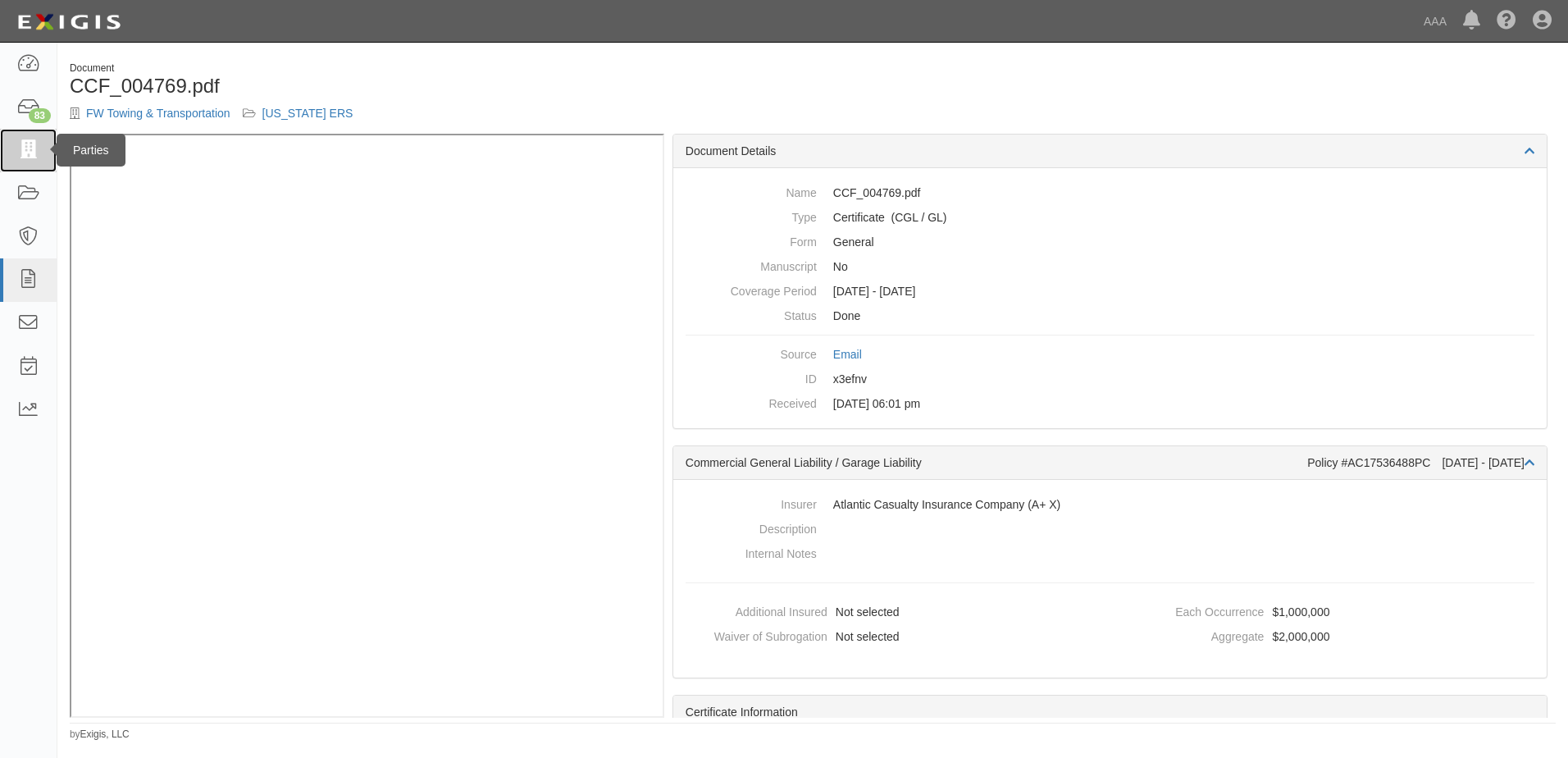
click at [31, 146] on icon at bounding box center [28, 150] width 23 height 19
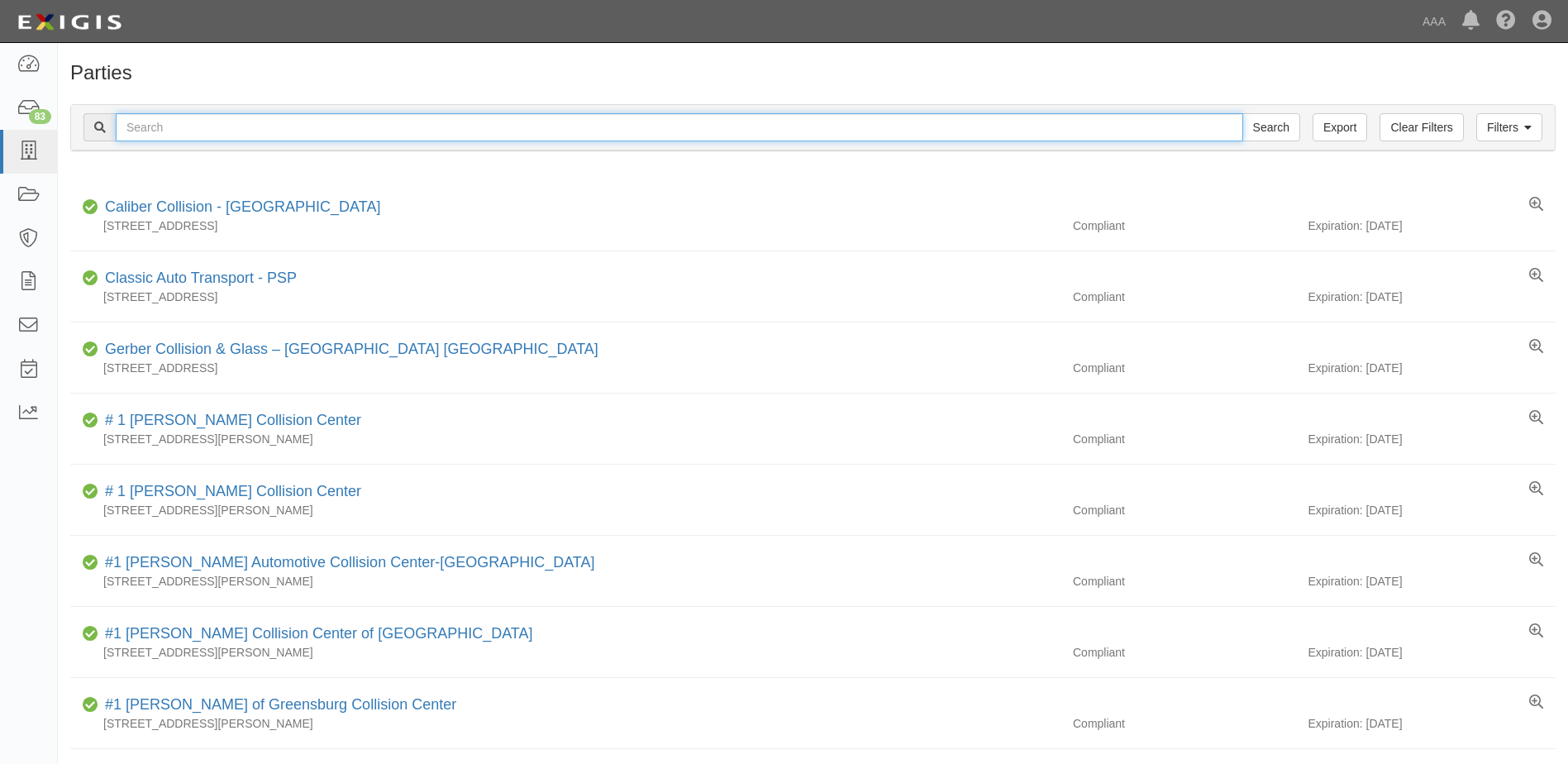
click at [139, 127] on input "text" at bounding box center [680, 127] width 1128 height 28
click at [579, 118] on input "text" at bounding box center [680, 127] width 1128 height 28
